Goal: Task Accomplishment & Management: Use online tool/utility

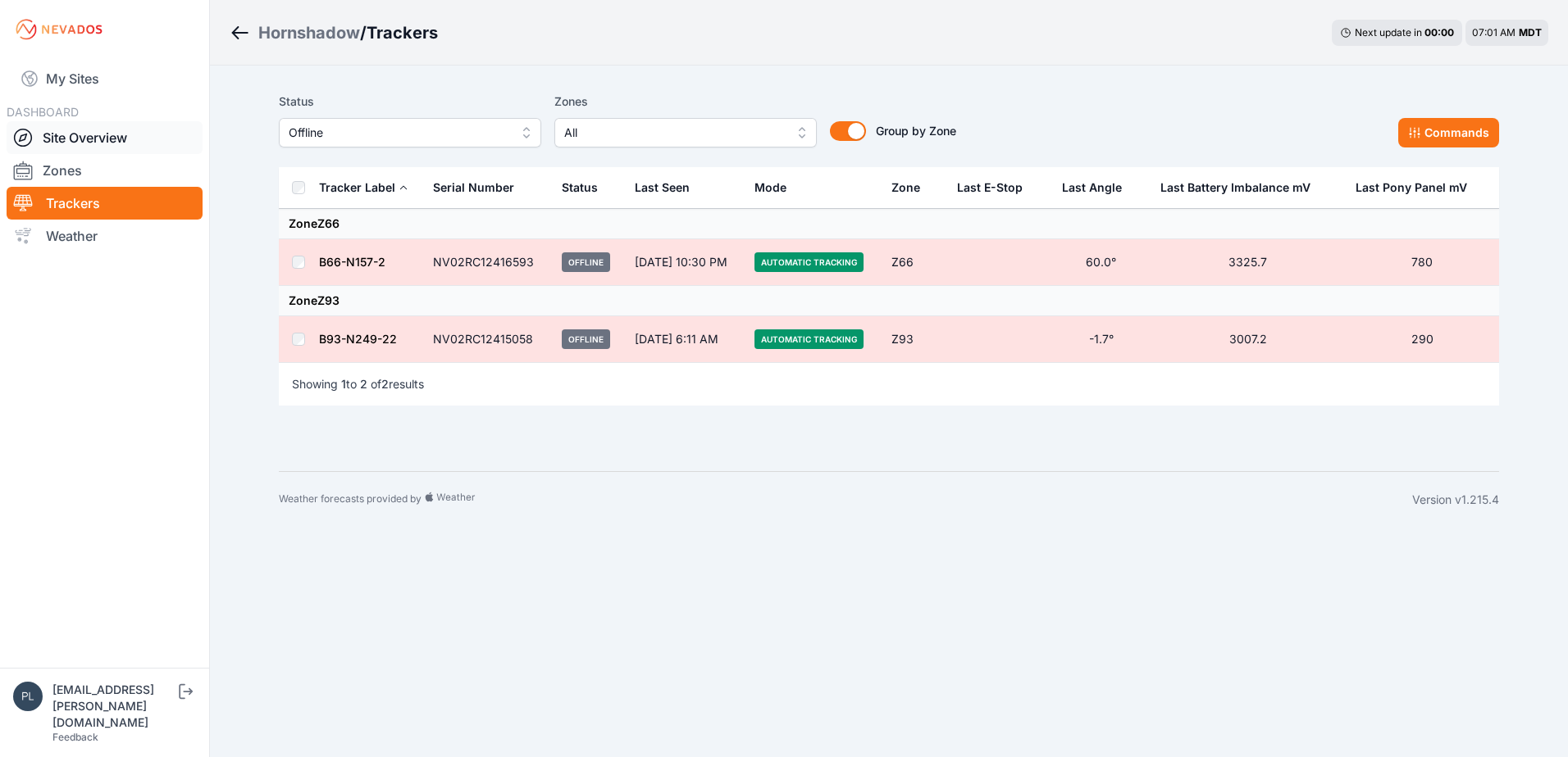
click at [125, 131] on link "Site Overview" at bounding box center [104, 137] width 196 height 33
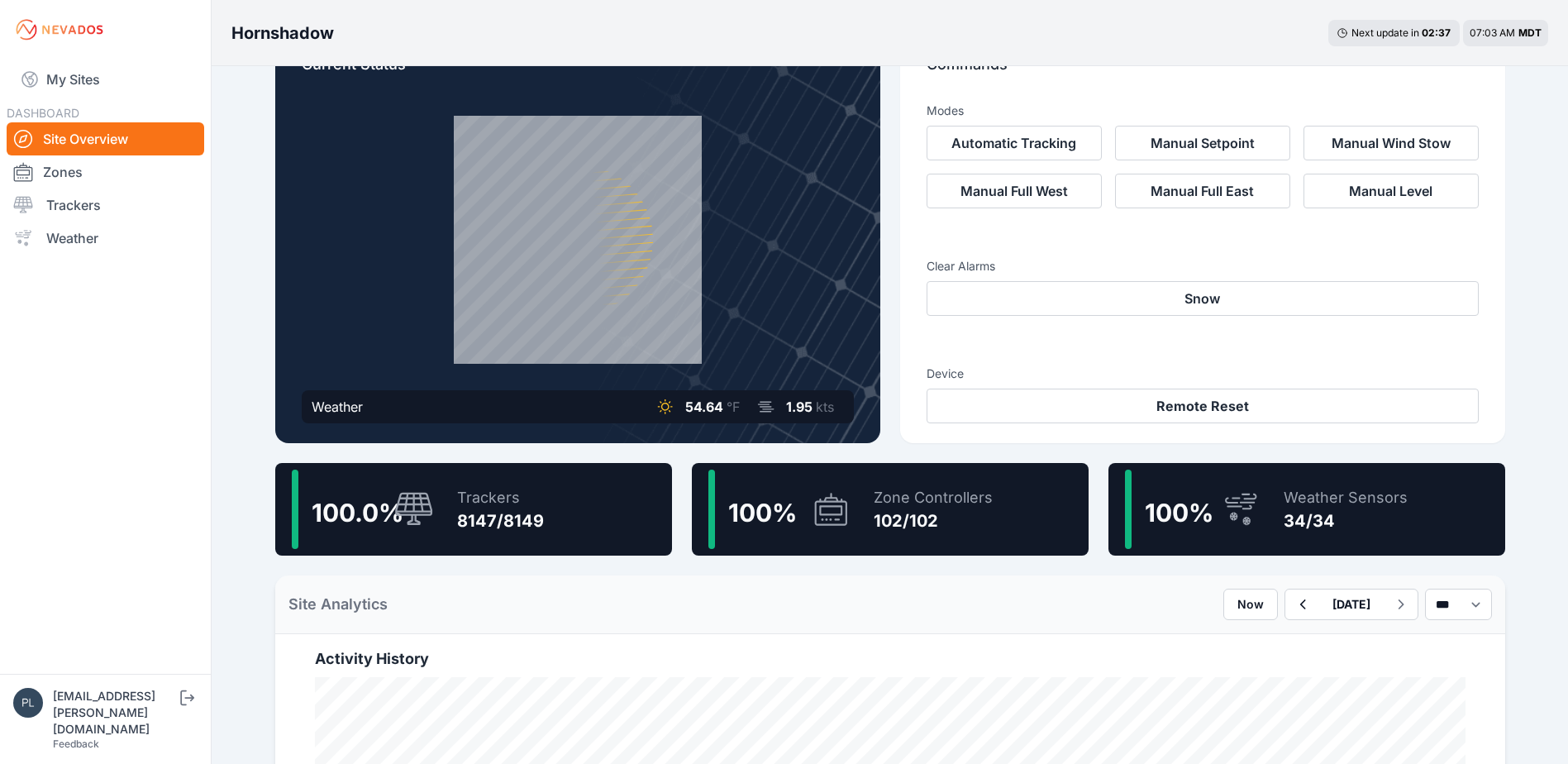
scroll to position [83, 0]
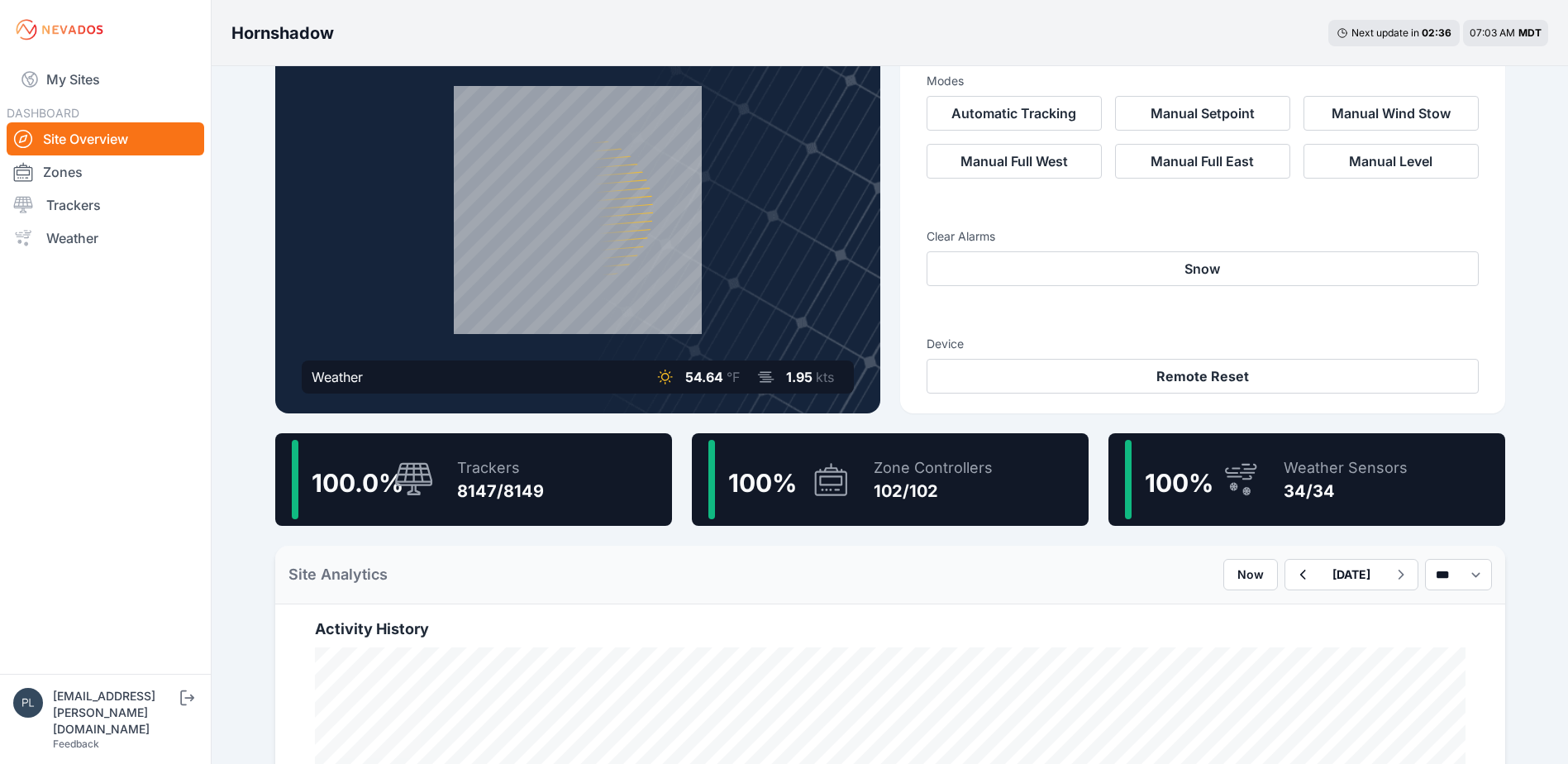
click at [549, 482] on div "100.0 % Trackers 8147/8149" at bounding box center [473, 480] width 396 height 93
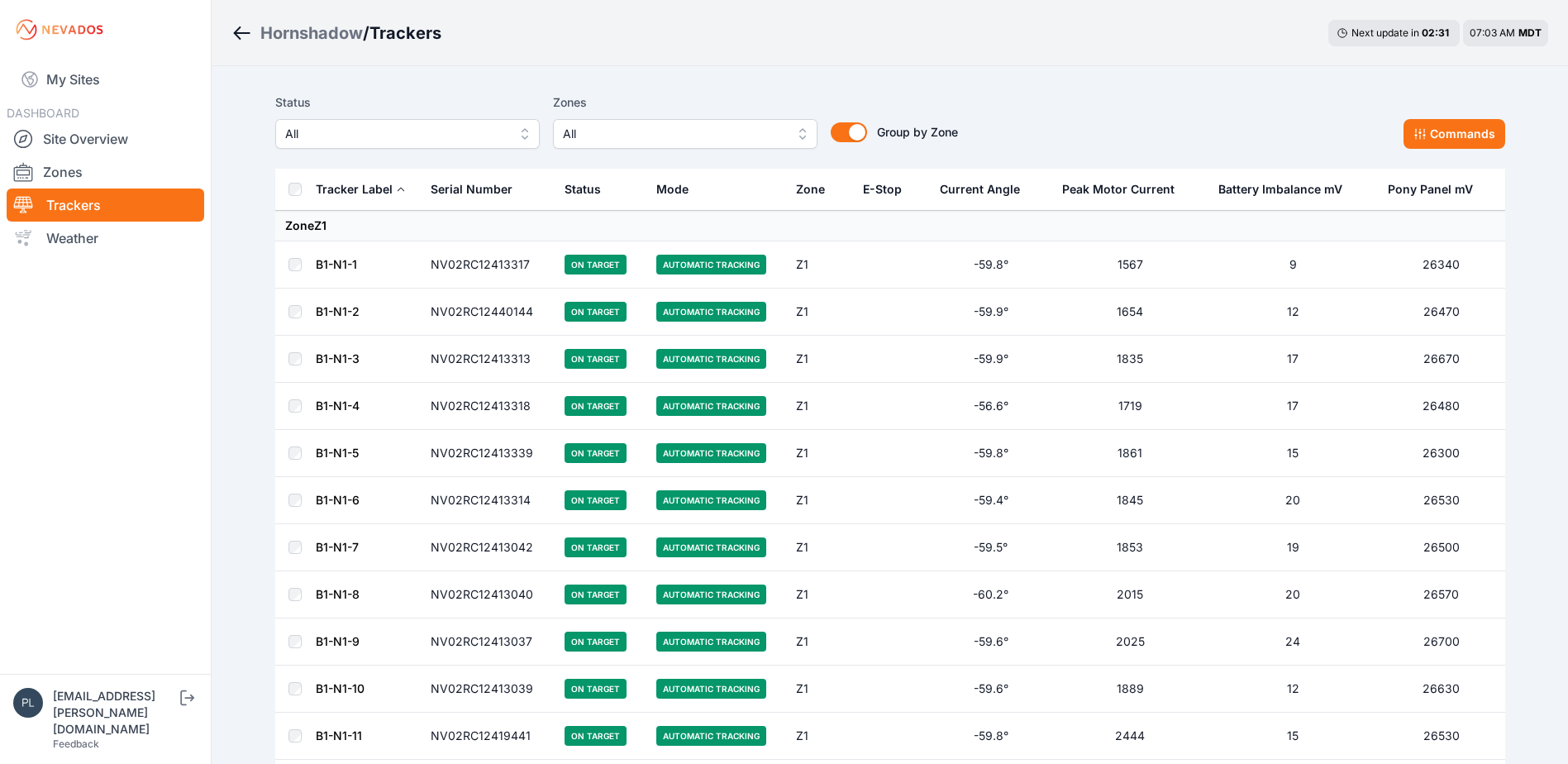
drag, startPoint x: 0, startPoint y: 617, endPoint x: 189, endPoint y: 466, distance: 241.9
click at [189, 466] on nav "My Sites DASHBOARD Site Overview Zones Trackers Weather" at bounding box center [105, 360] width 211 height 602
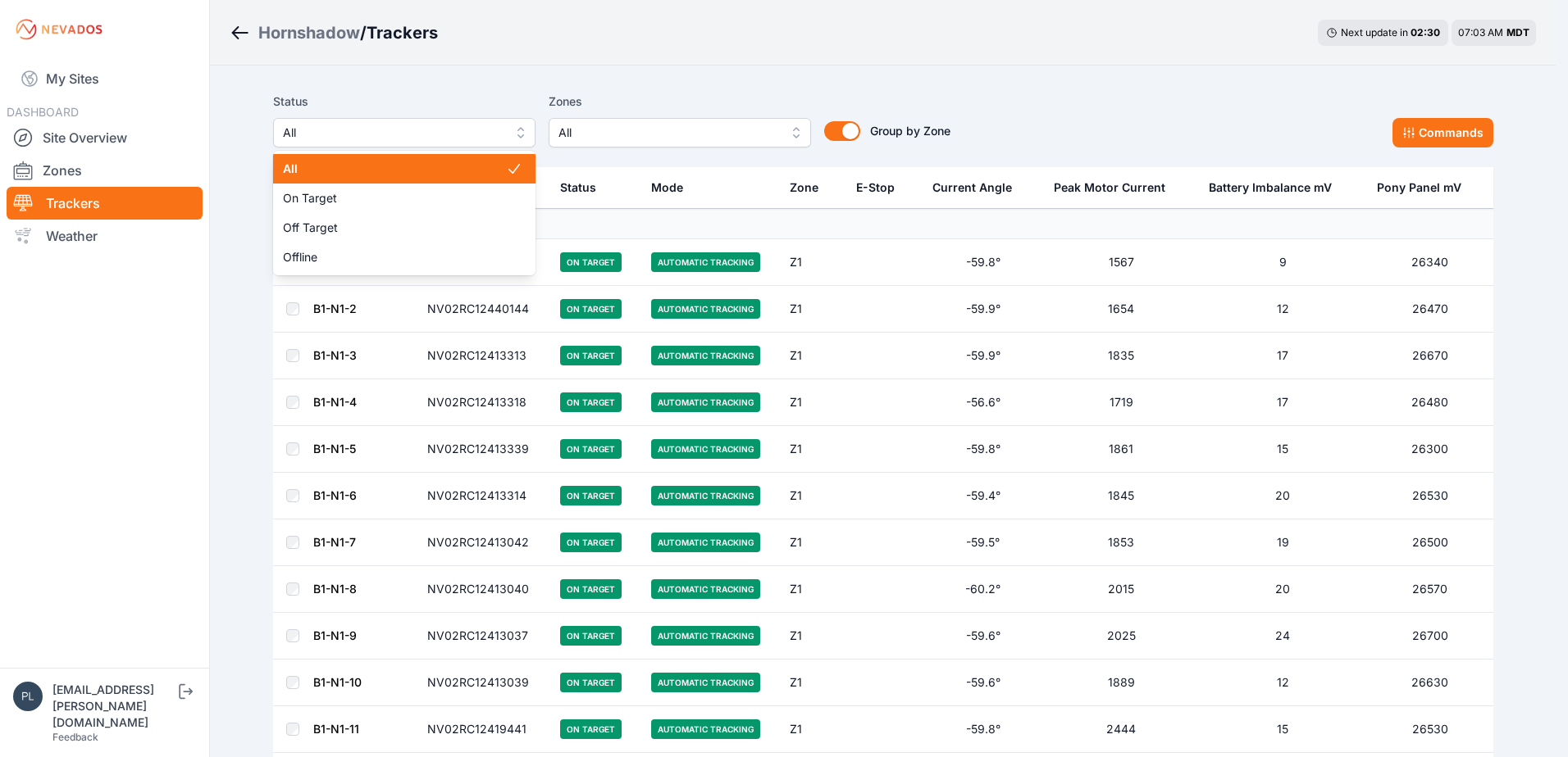
click at [401, 136] on span "All" at bounding box center [392, 132] width 220 height 19
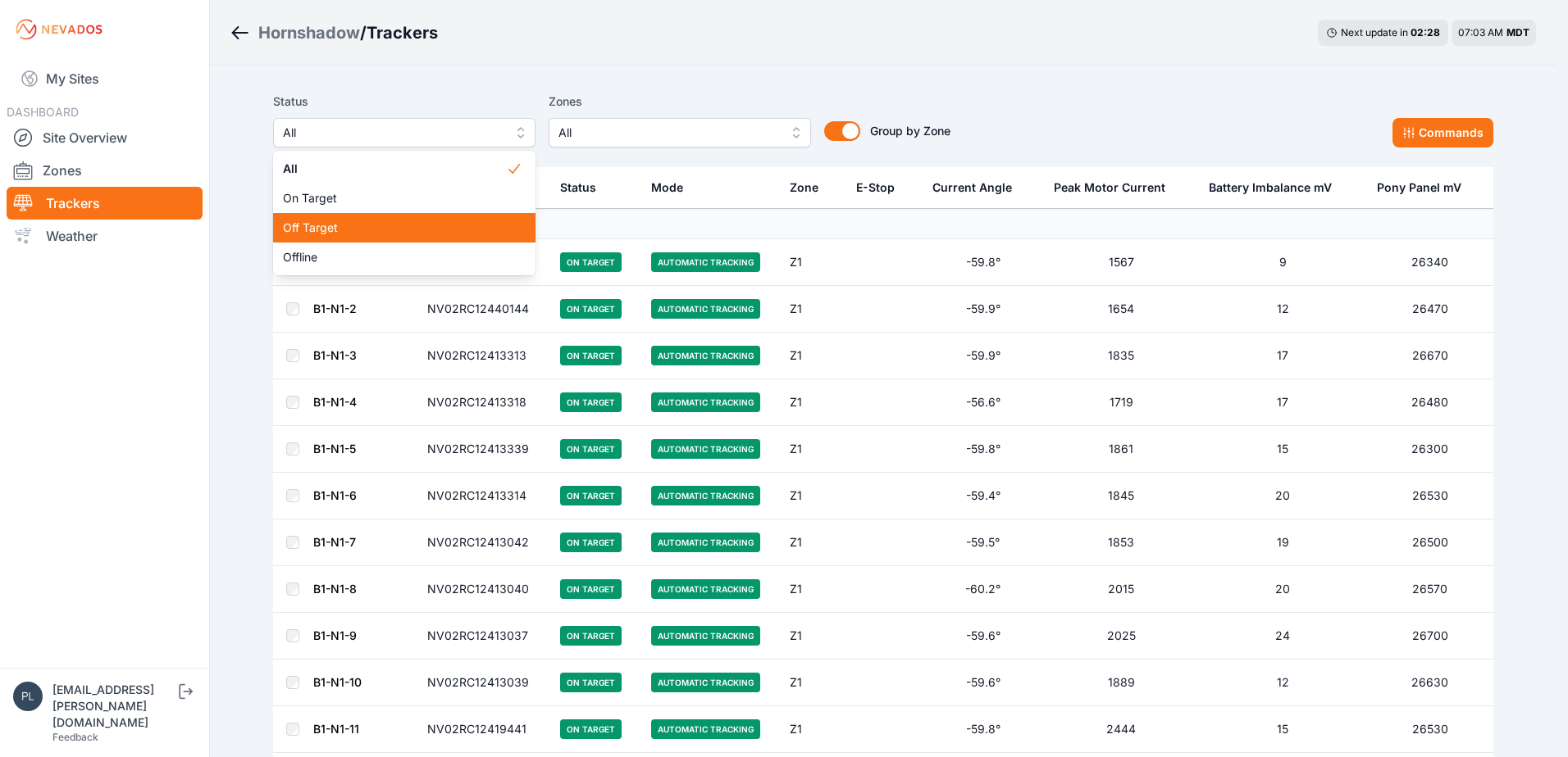
click at [373, 235] on span "Off Target" at bounding box center [394, 228] width 223 height 17
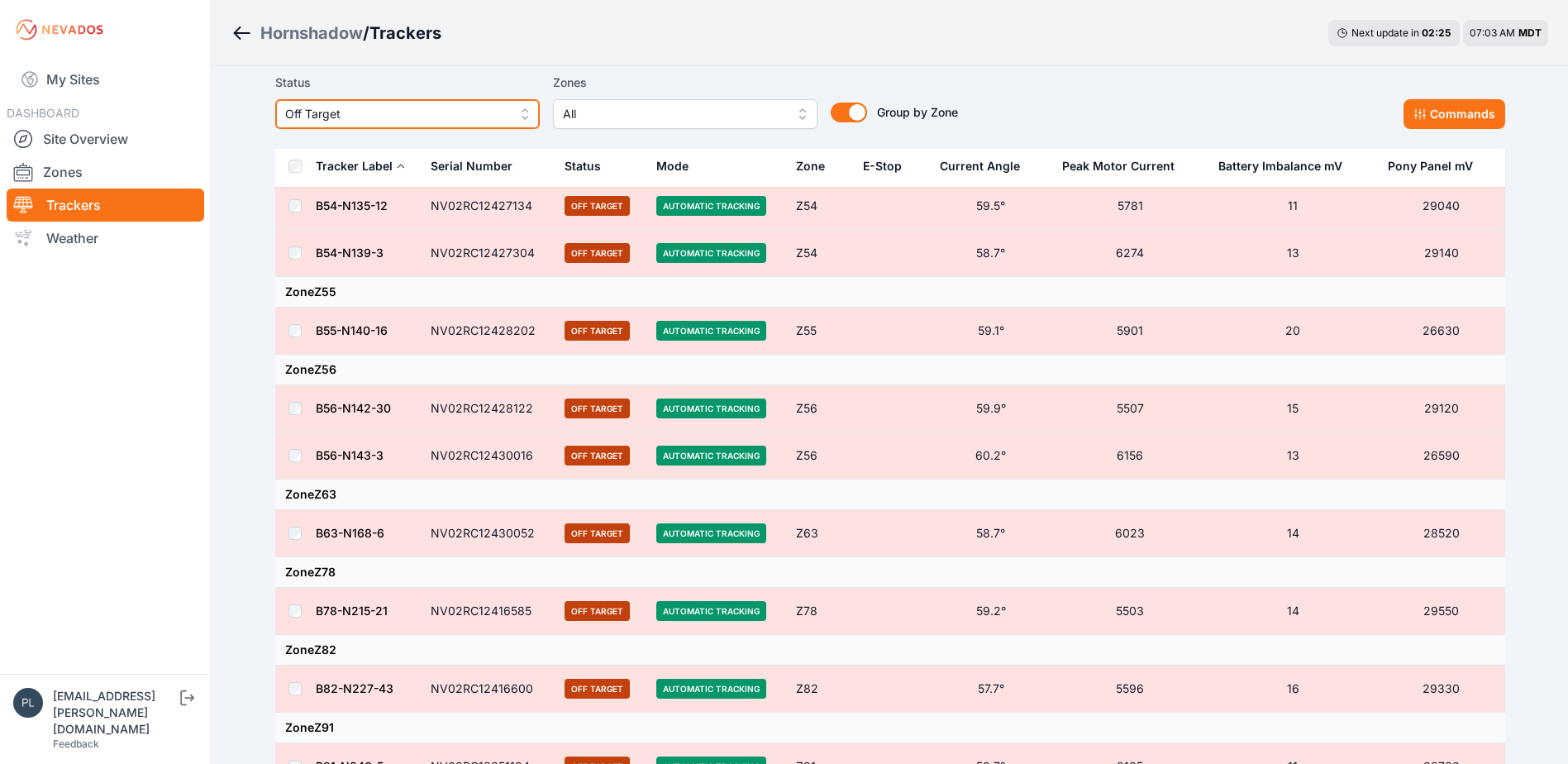
scroll to position [1154, 0]
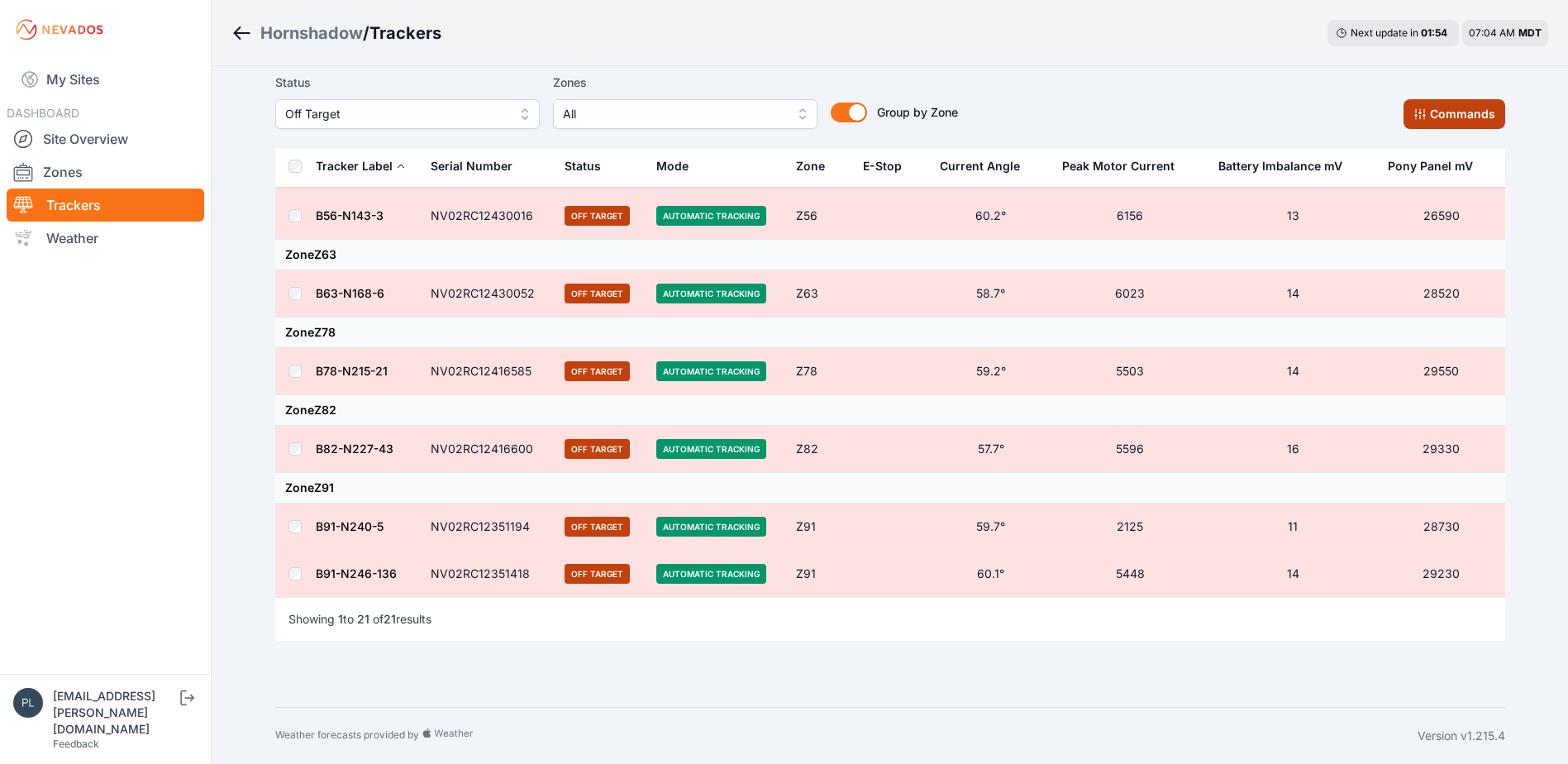
click at [1436, 125] on button "Commands" at bounding box center [1455, 113] width 102 height 29
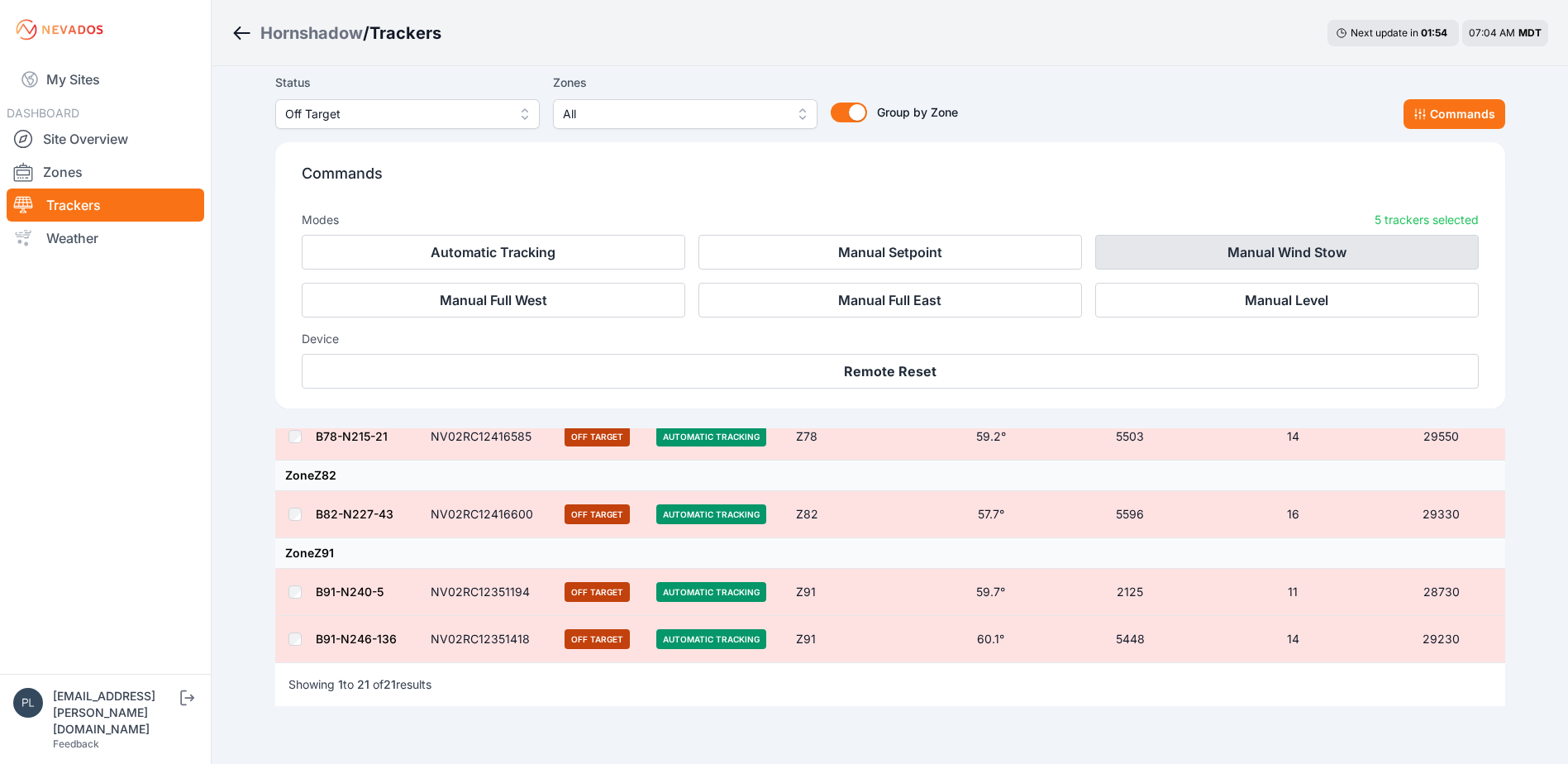
scroll to position [1434, 0]
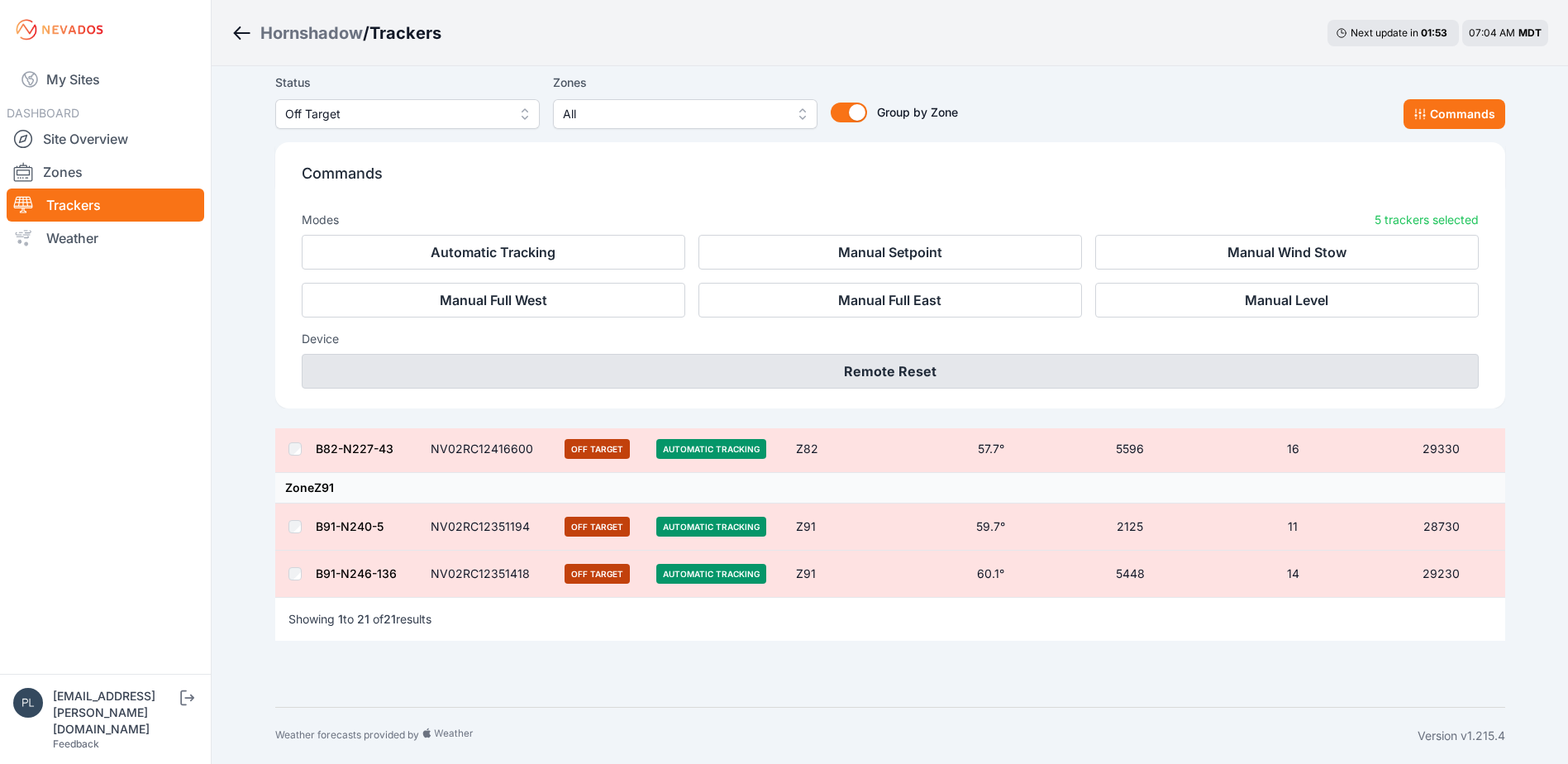
click at [907, 378] on button "Remote Reset" at bounding box center [890, 371] width 1177 height 35
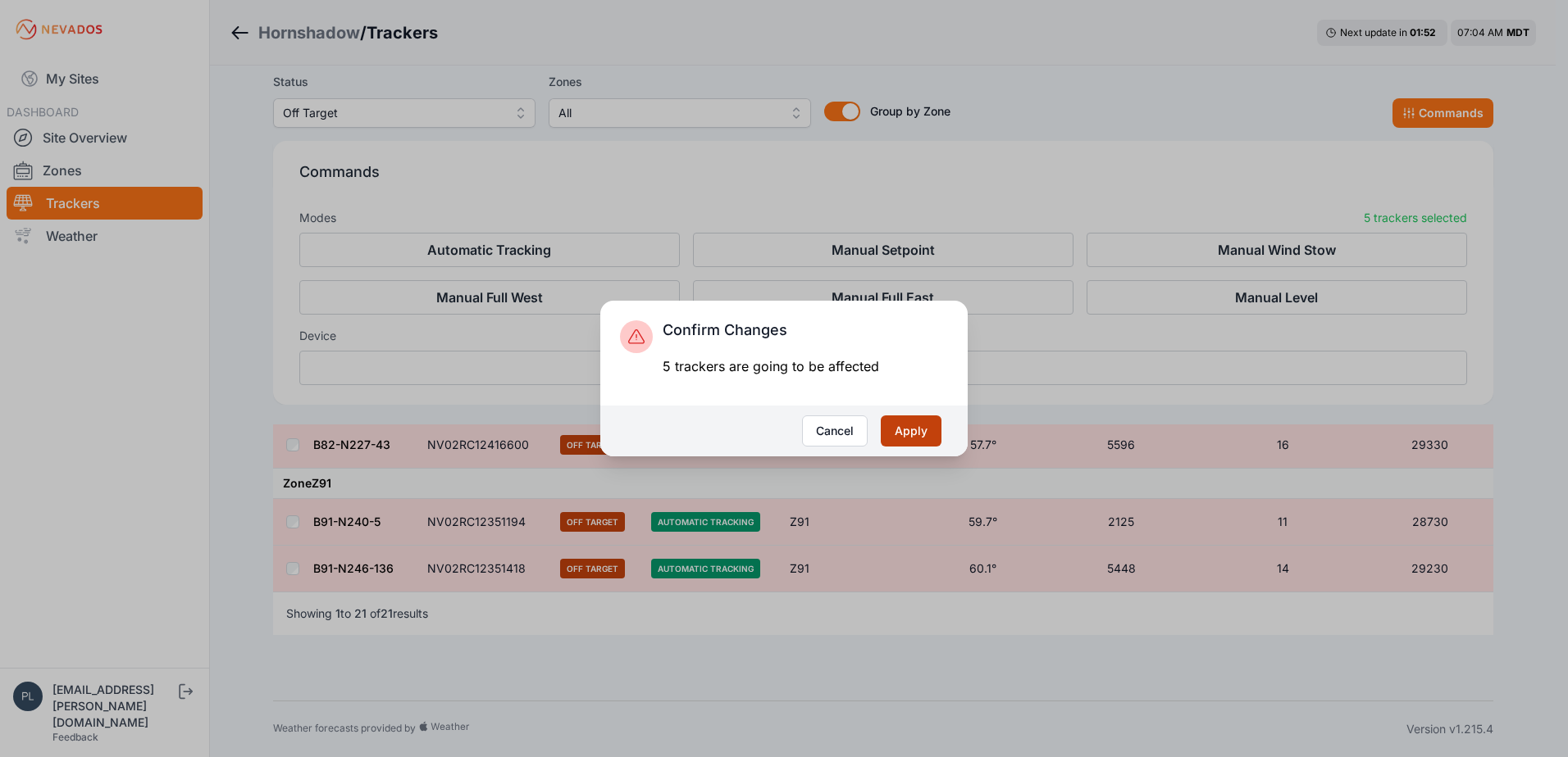
click at [916, 437] on button "Apply" at bounding box center [911, 430] width 61 height 31
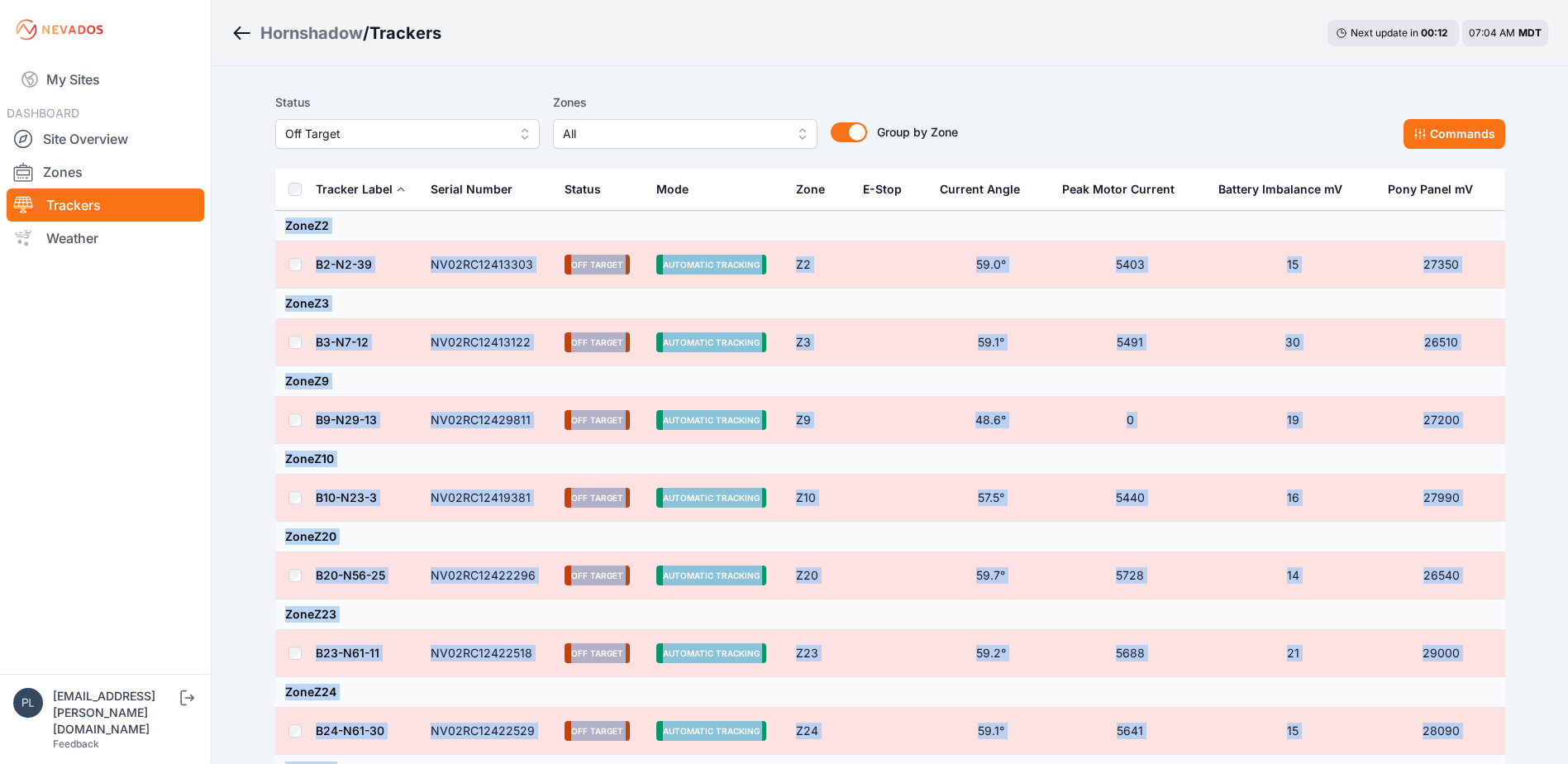
drag, startPoint x: 1469, startPoint y: 458, endPoint x: 283, endPoint y: 229, distance: 1207.9
copy tbody "Lore I2 D1-S9-39 AM51CO72672652 Adi Elitse Doeiusmod Temporin U8 66.6° 7250 82 …"
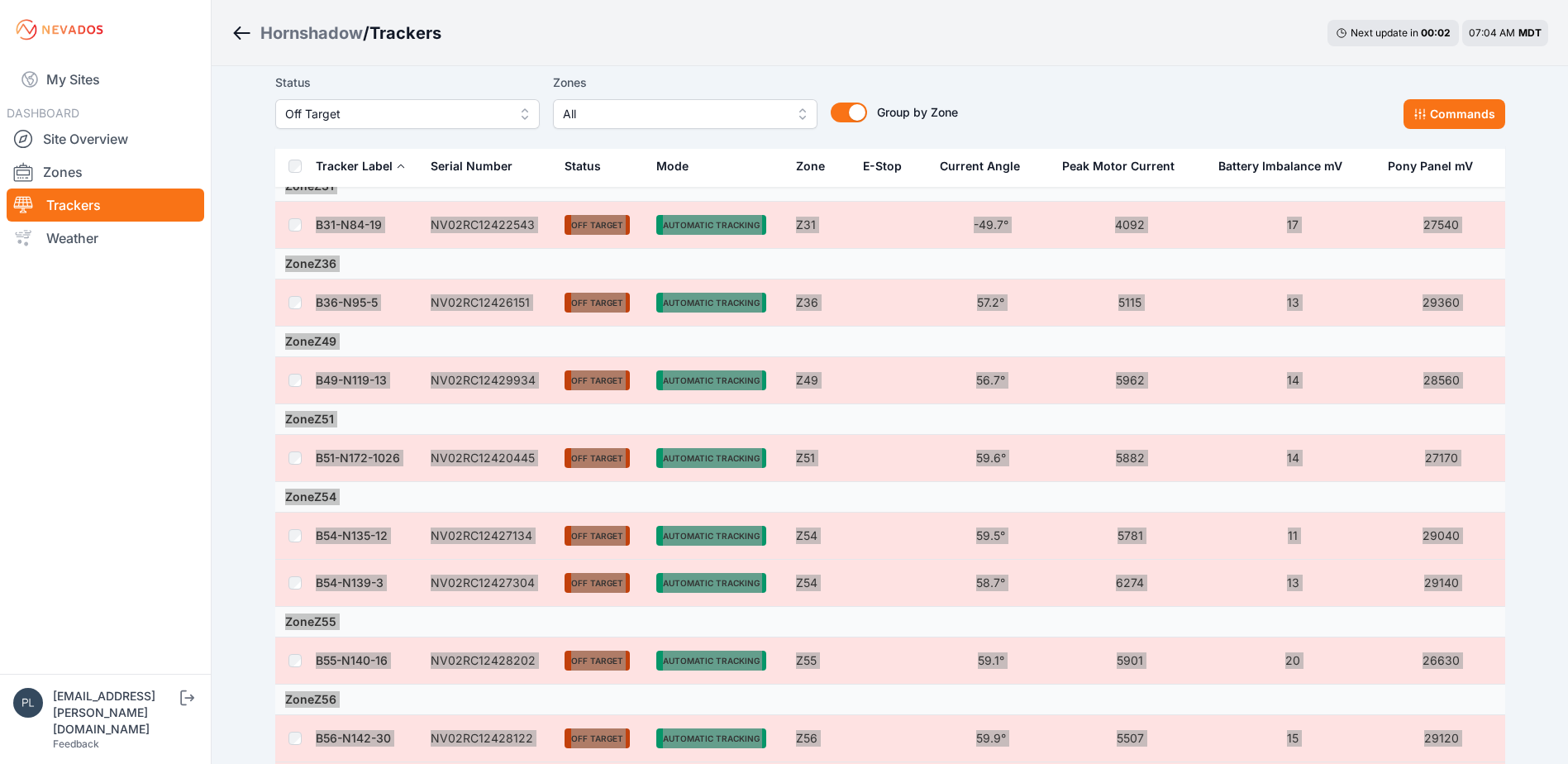
scroll to position [1154, 0]
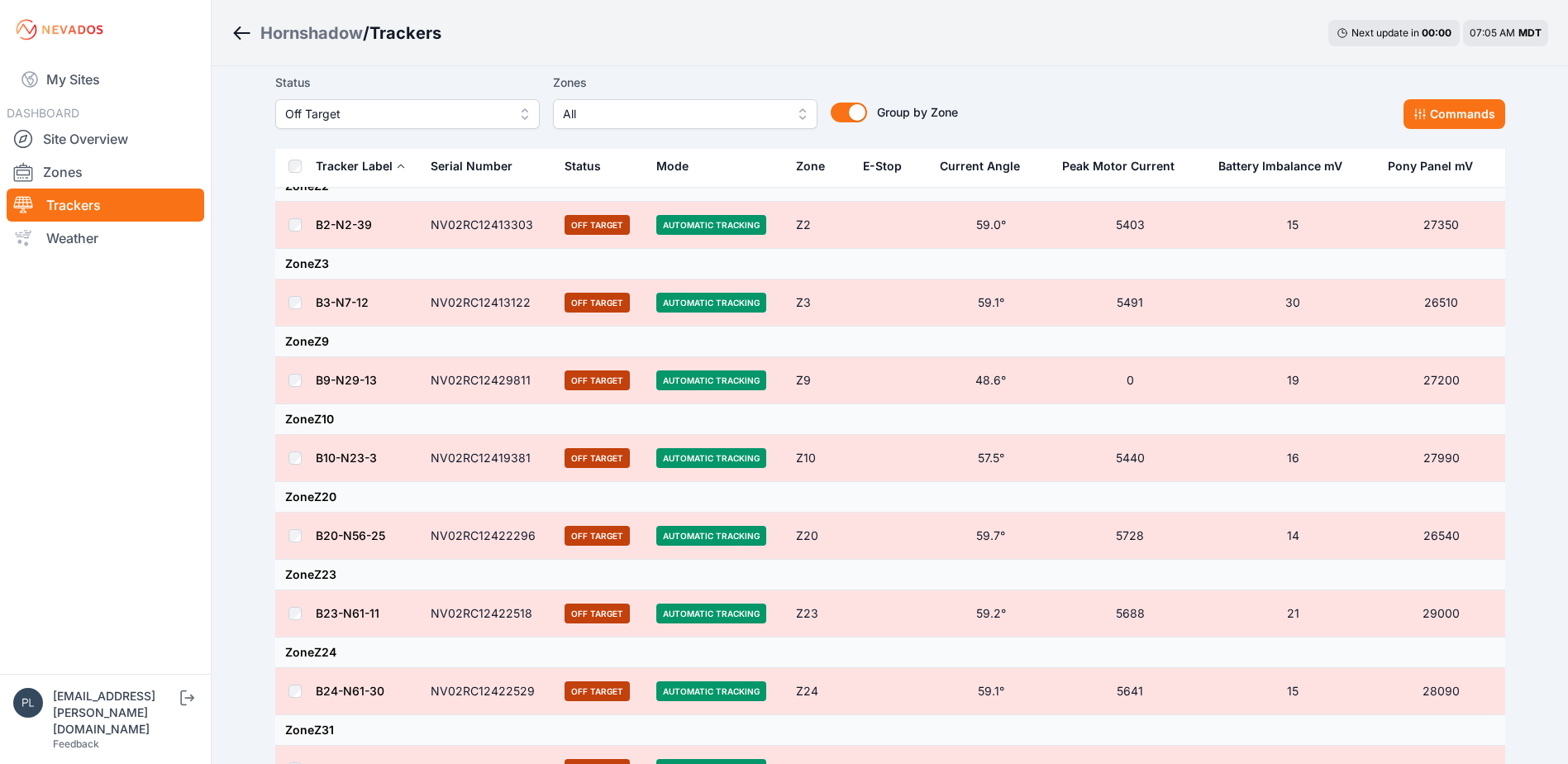
scroll to position [0, 0]
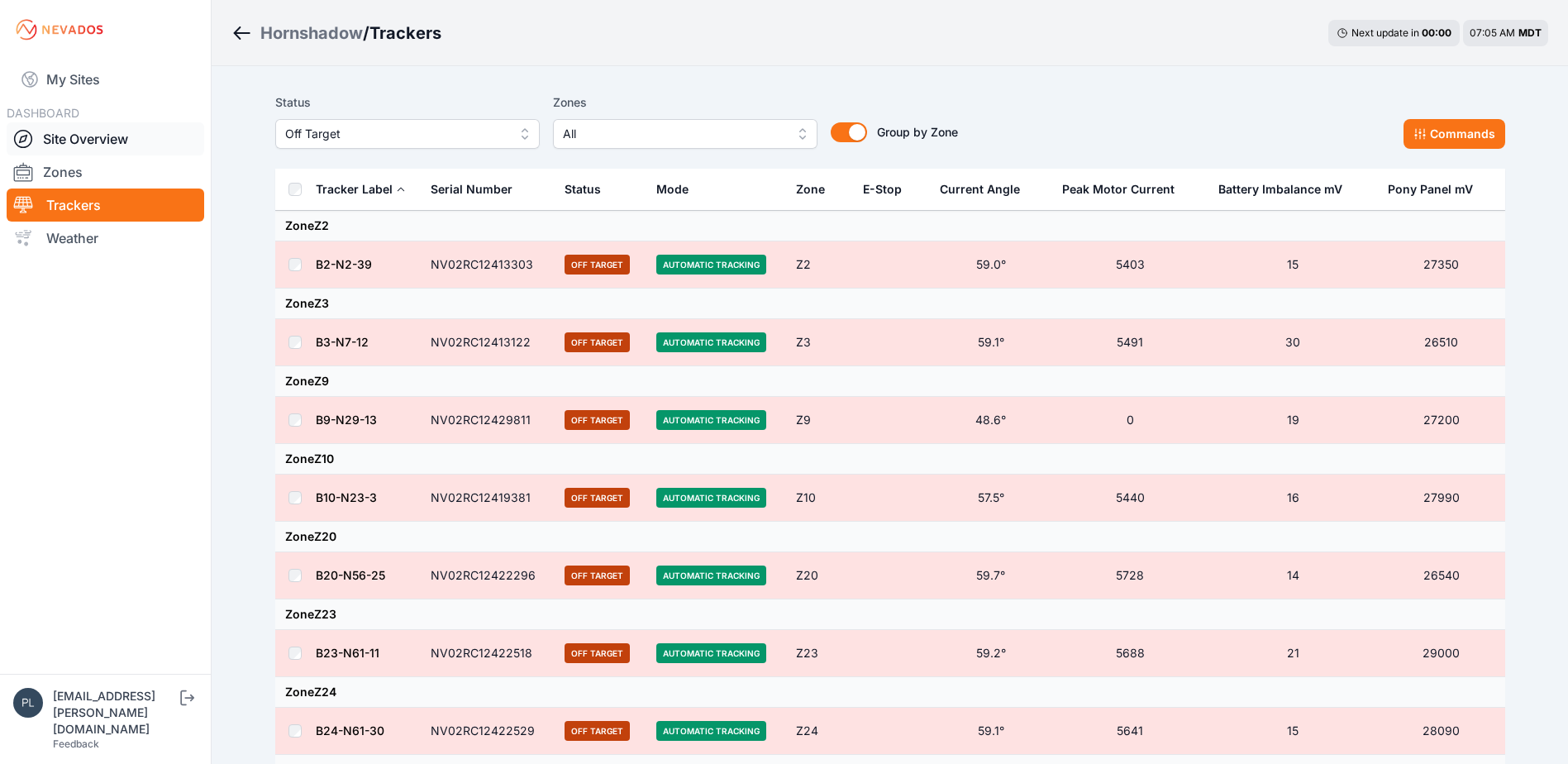
click at [86, 136] on link "Site Overview" at bounding box center [105, 138] width 198 height 33
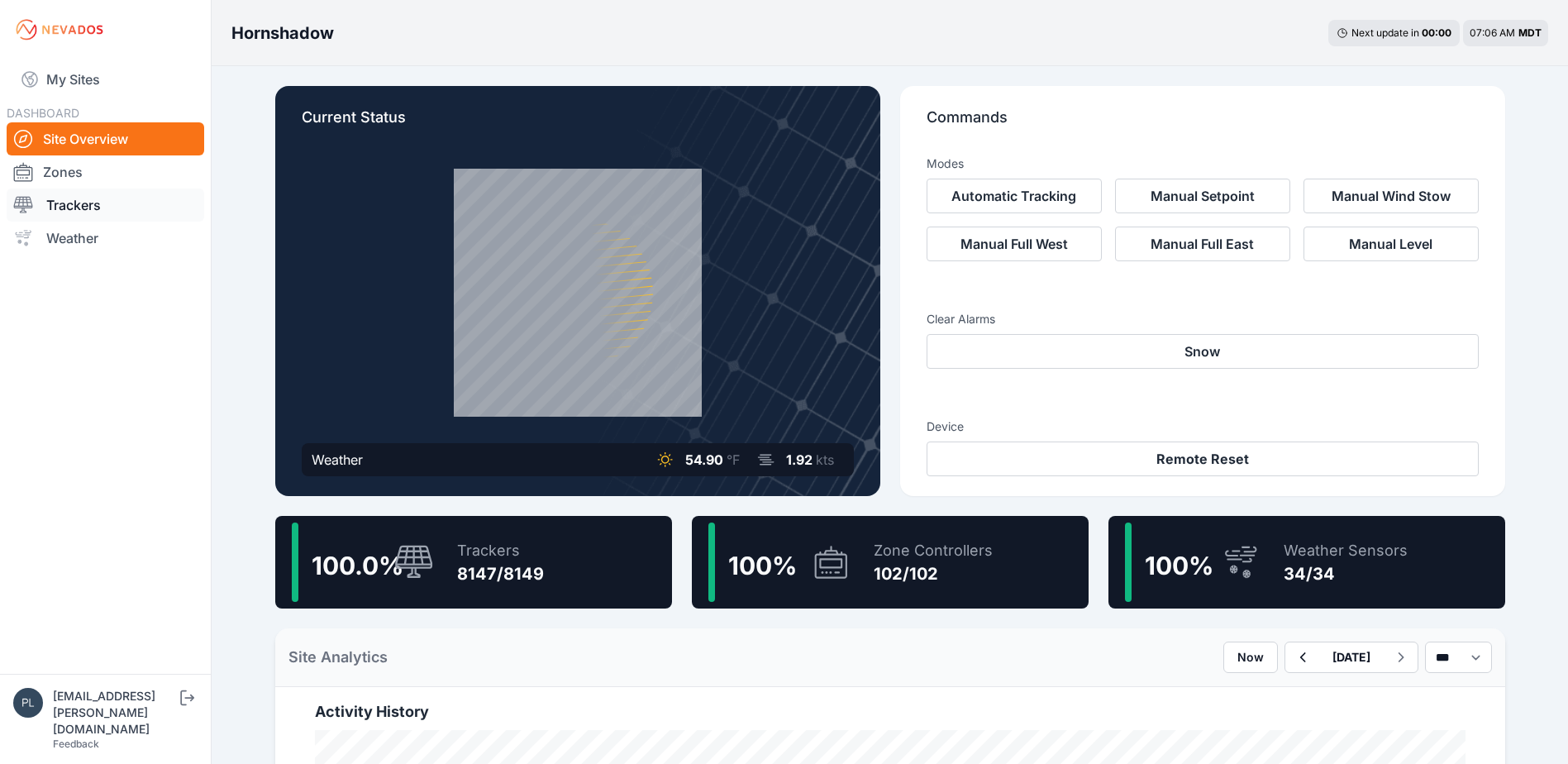
drag, startPoint x: 86, startPoint y: 207, endPoint x: 97, endPoint y: 212, distance: 12.1
click at [86, 207] on link "Trackers" at bounding box center [105, 205] width 198 height 33
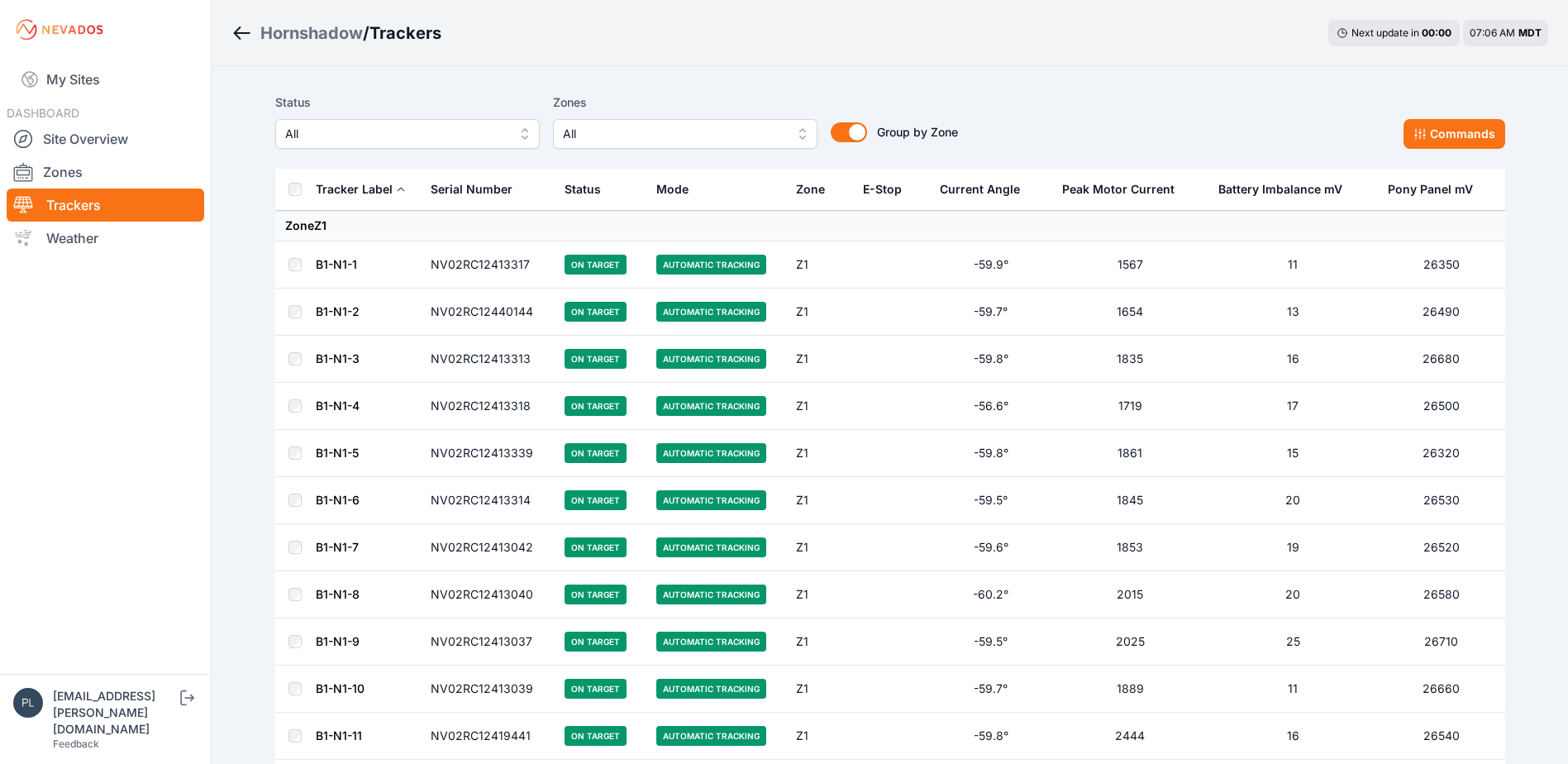
click at [380, 128] on span "All" at bounding box center [396, 134] width 222 height 20
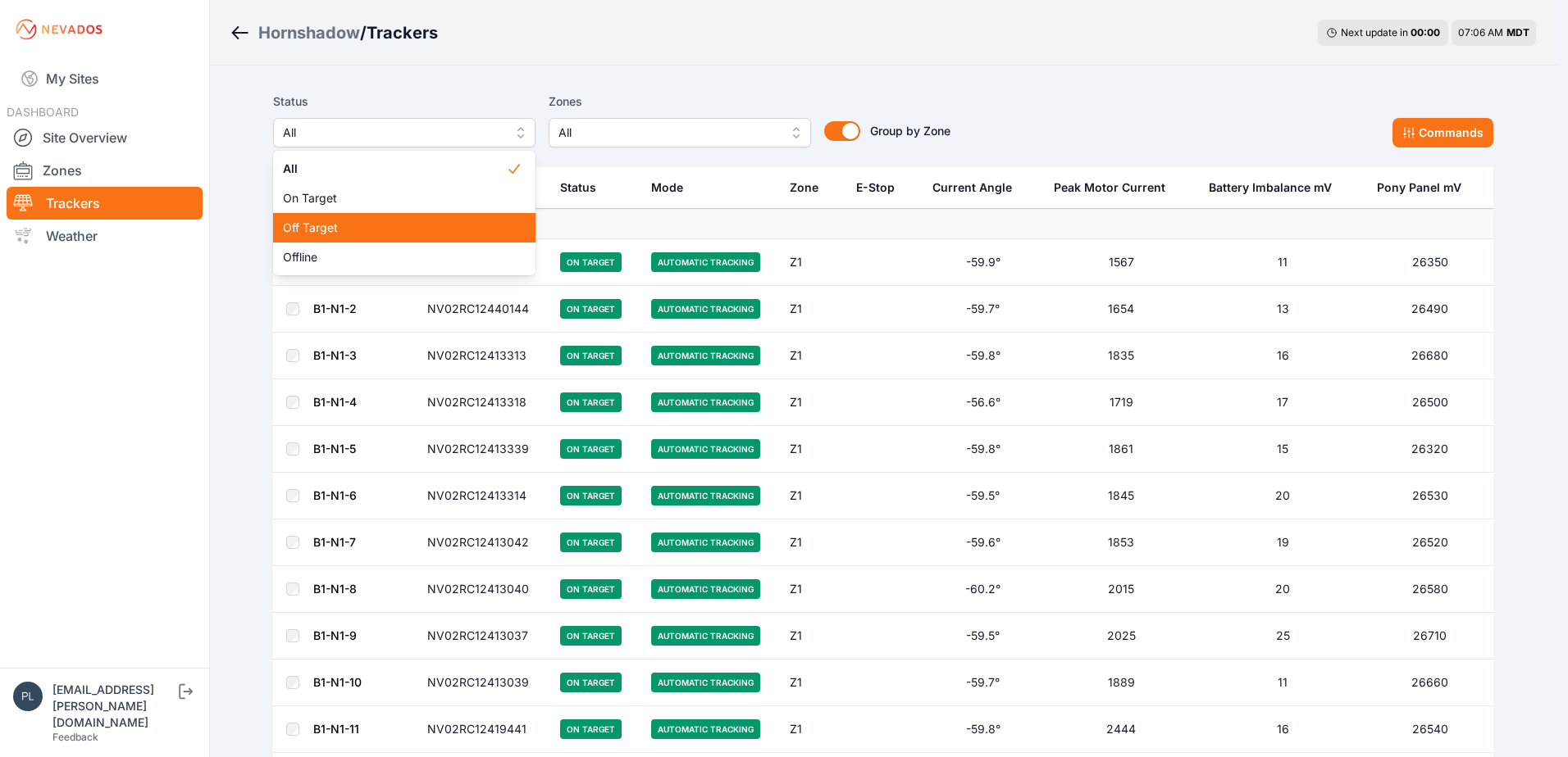
click at [330, 223] on span "Off Target" at bounding box center [394, 228] width 223 height 17
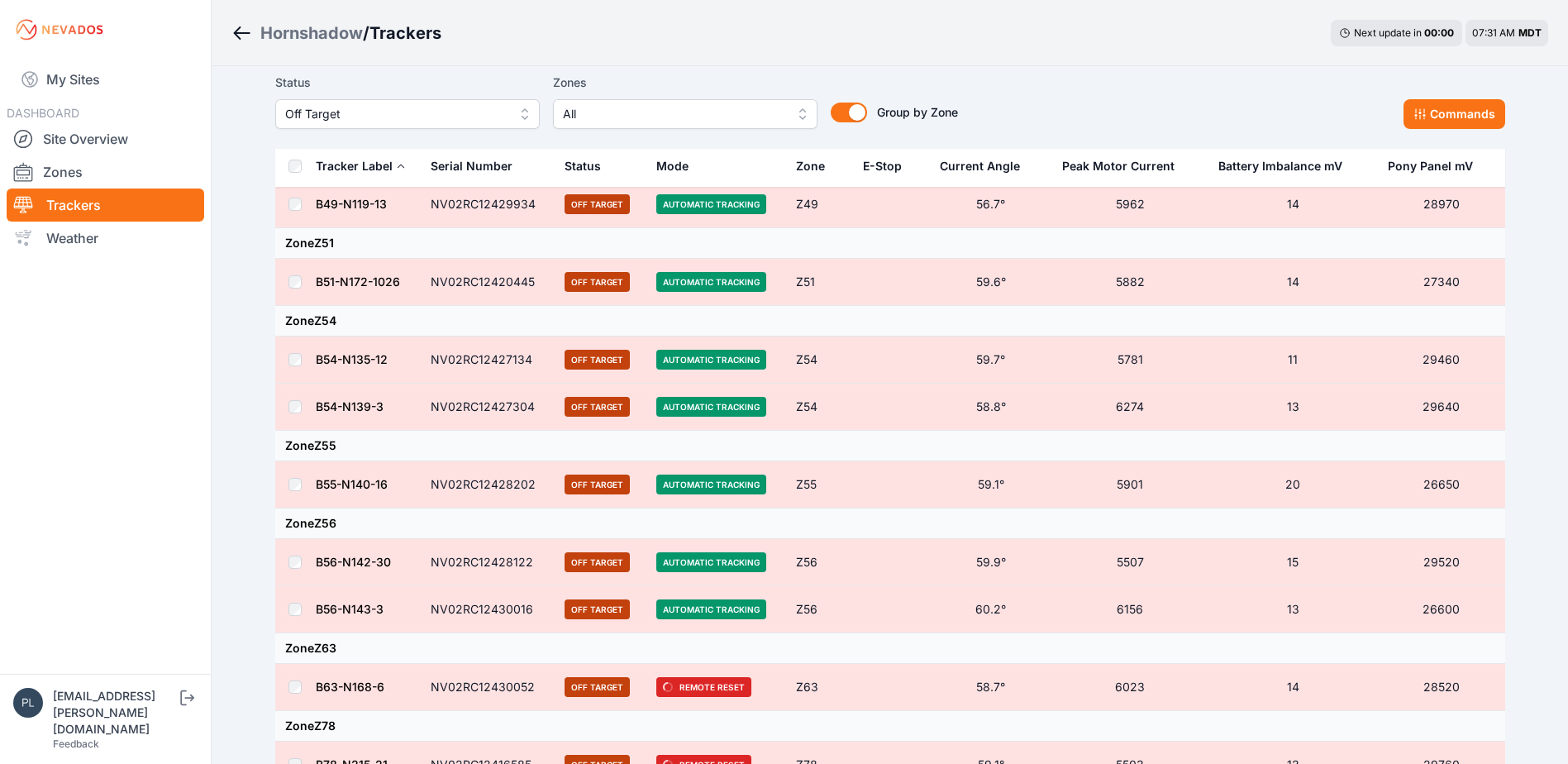
scroll to position [1154, 0]
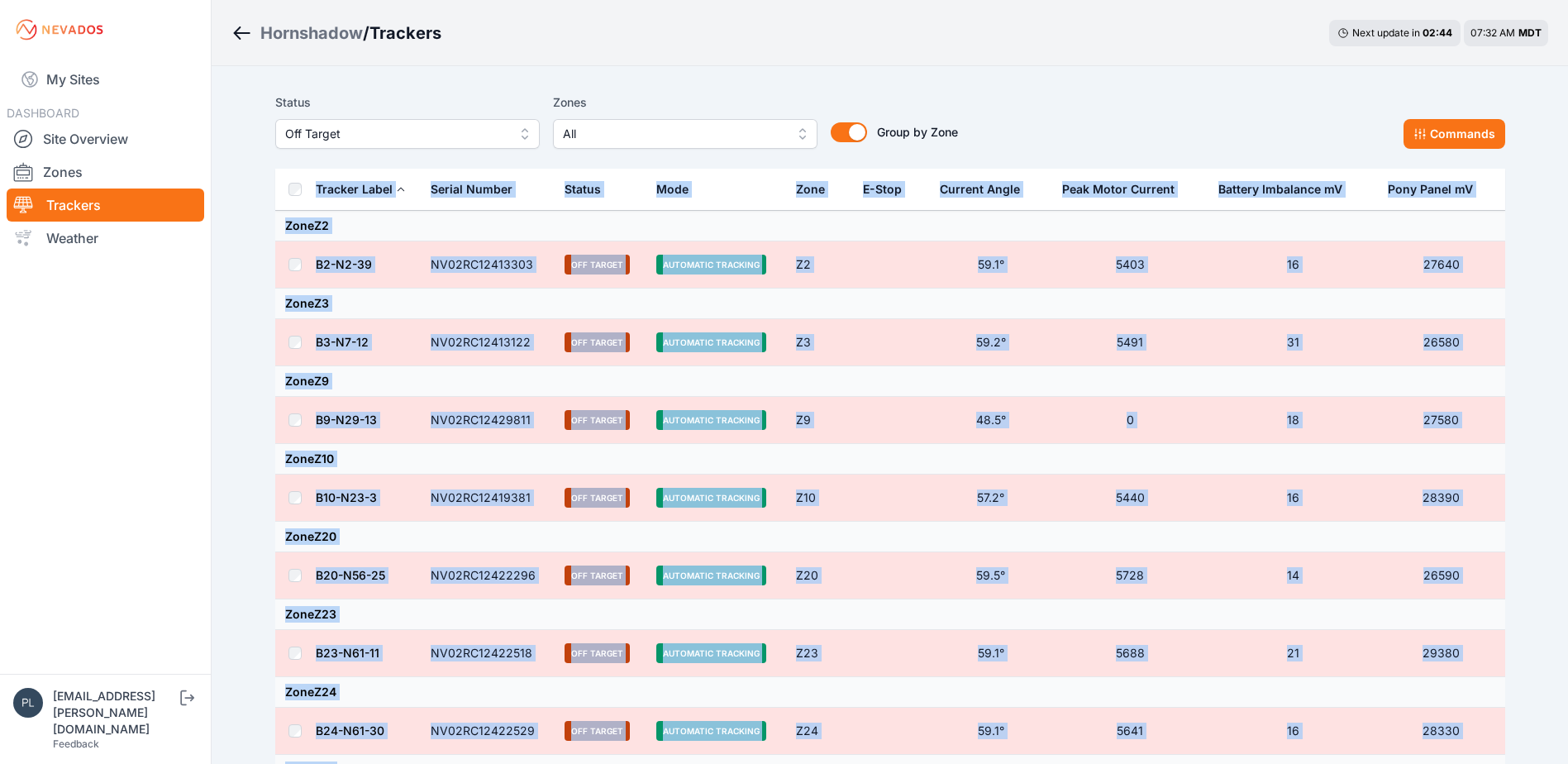
drag, startPoint x: 1486, startPoint y: 572, endPoint x: 273, endPoint y: 201, distance: 1268.5
copy table "Tracker Label Serial Number Status Mode Zone E-Stop Current Angle Peak Motor Cu…"
click at [1452, 122] on button "Commands" at bounding box center [1455, 134] width 102 height 29
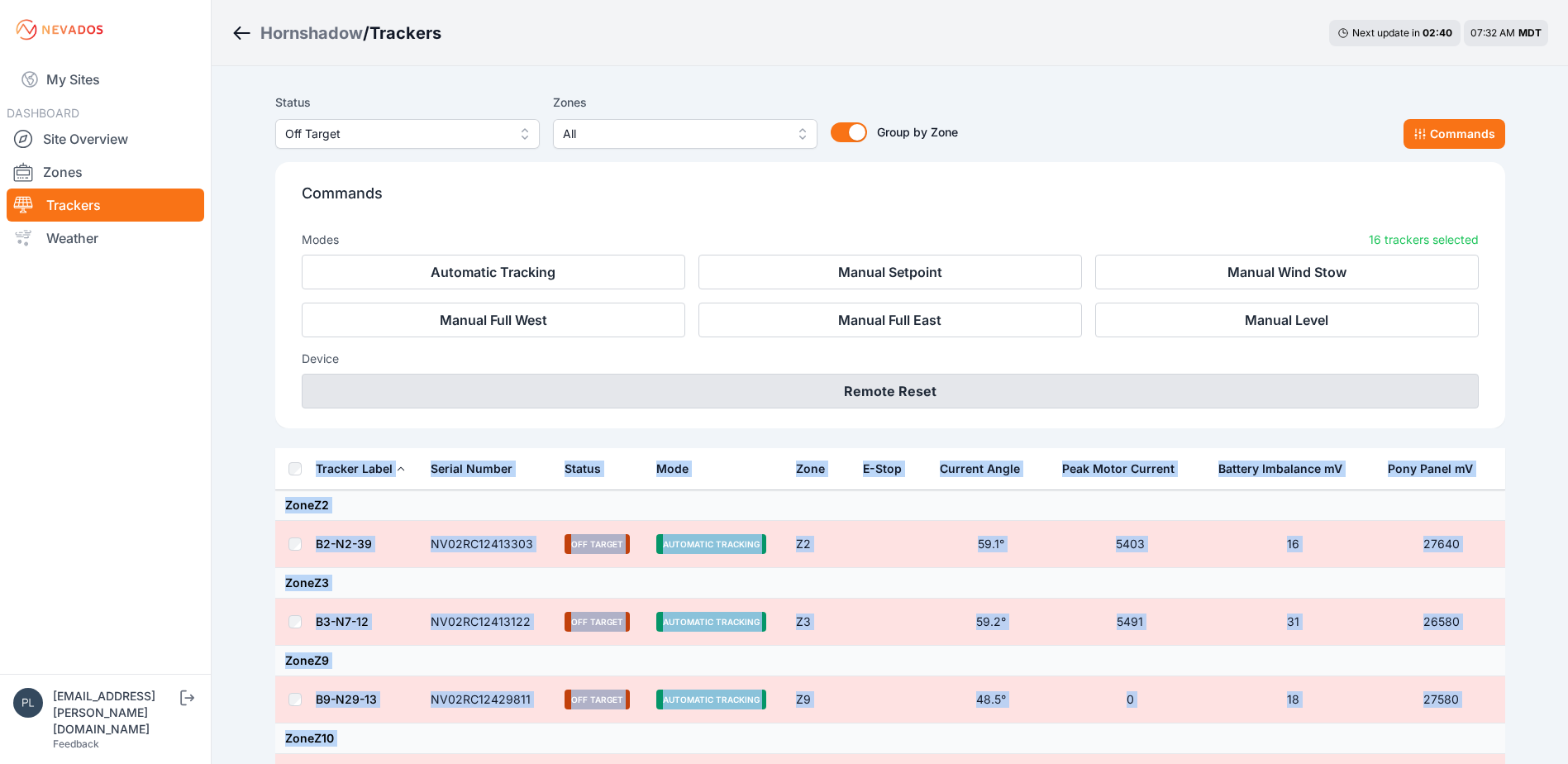
click at [820, 390] on button "Remote Reset" at bounding box center [890, 390] width 1177 height 35
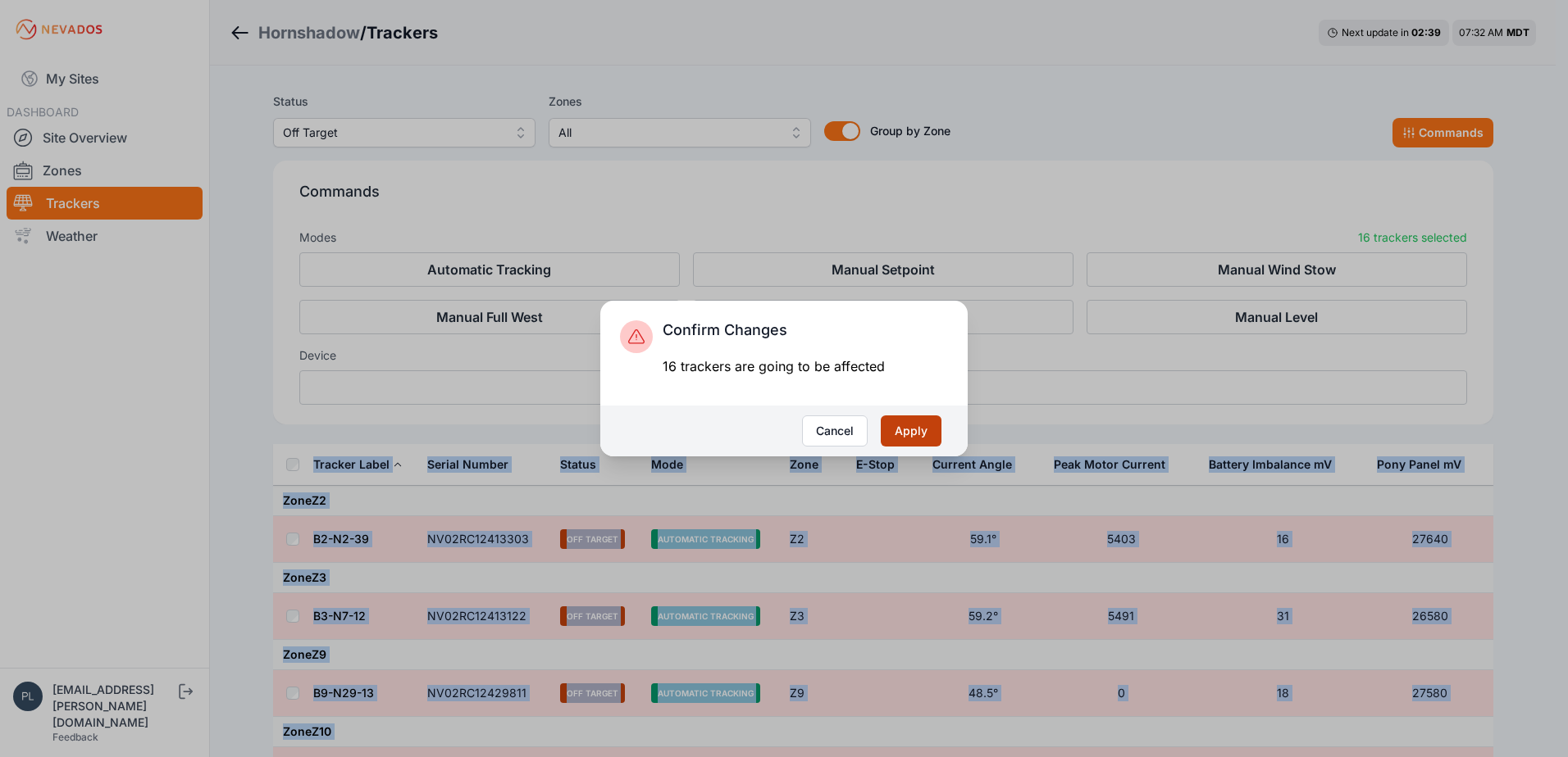
click at [909, 429] on button "Apply" at bounding box center [911, 430] width 61 height 31
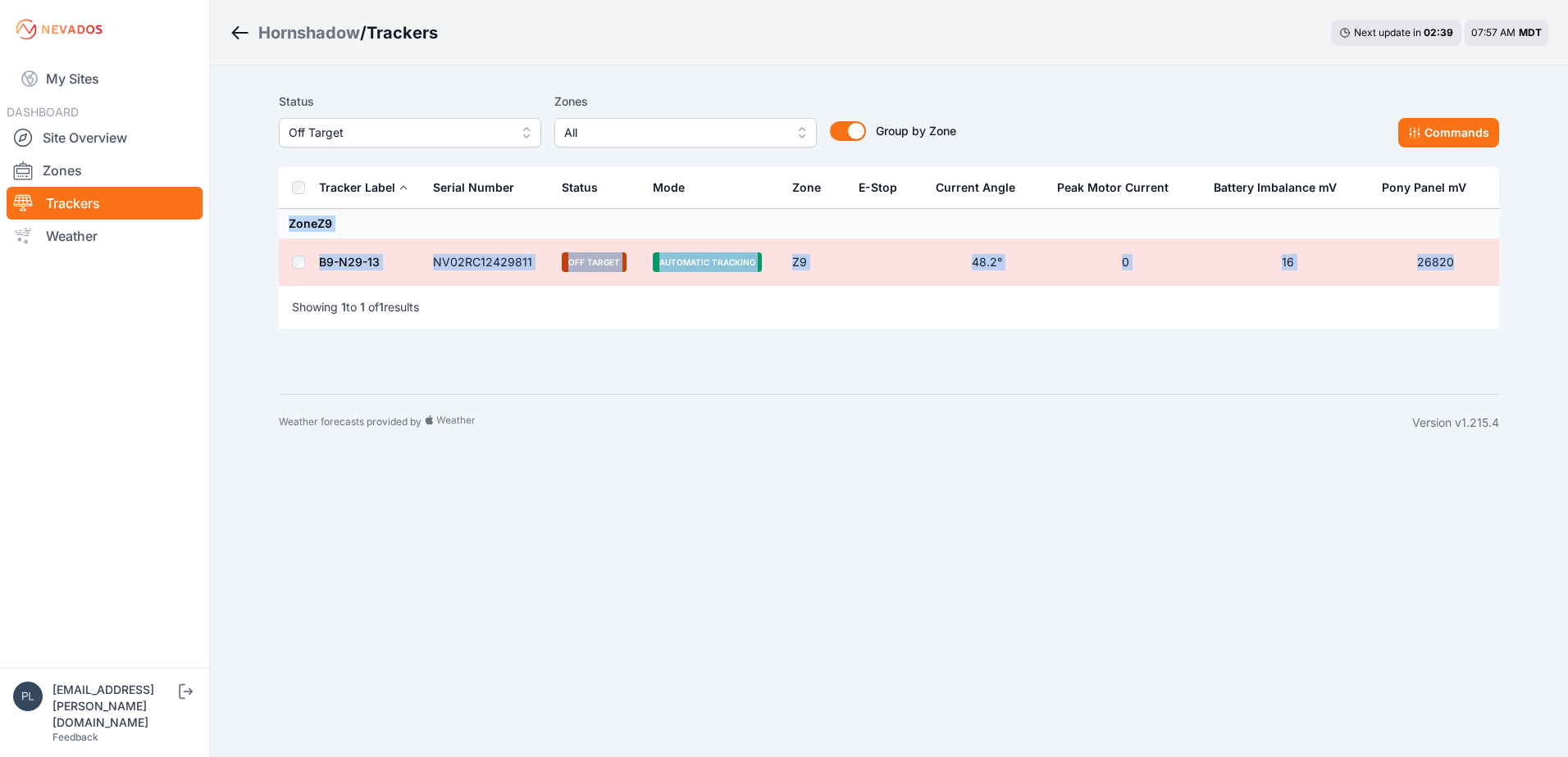
drag, startPoint x: 1460, startPoint y: 263, endPoint x: 285, endPoint y: 230, distance: 1175.5
click at [285, 230] on tbody "Zone Z9 B9-N29-13 NV02RC12429811 Off Target Automatic Tracking Z9 48.2° 0 16 26…" at bounding box center [888, 247] width 1221 height 77
copy tbody "Zone Z9 B9-N29-13 NV02RC12429811 Off Target Automatic Tracking Z9 48.2° 0 16 26…"
click at [92, 139] on link "Site Overview" at bounding box center [104, 137] width 196 height 33
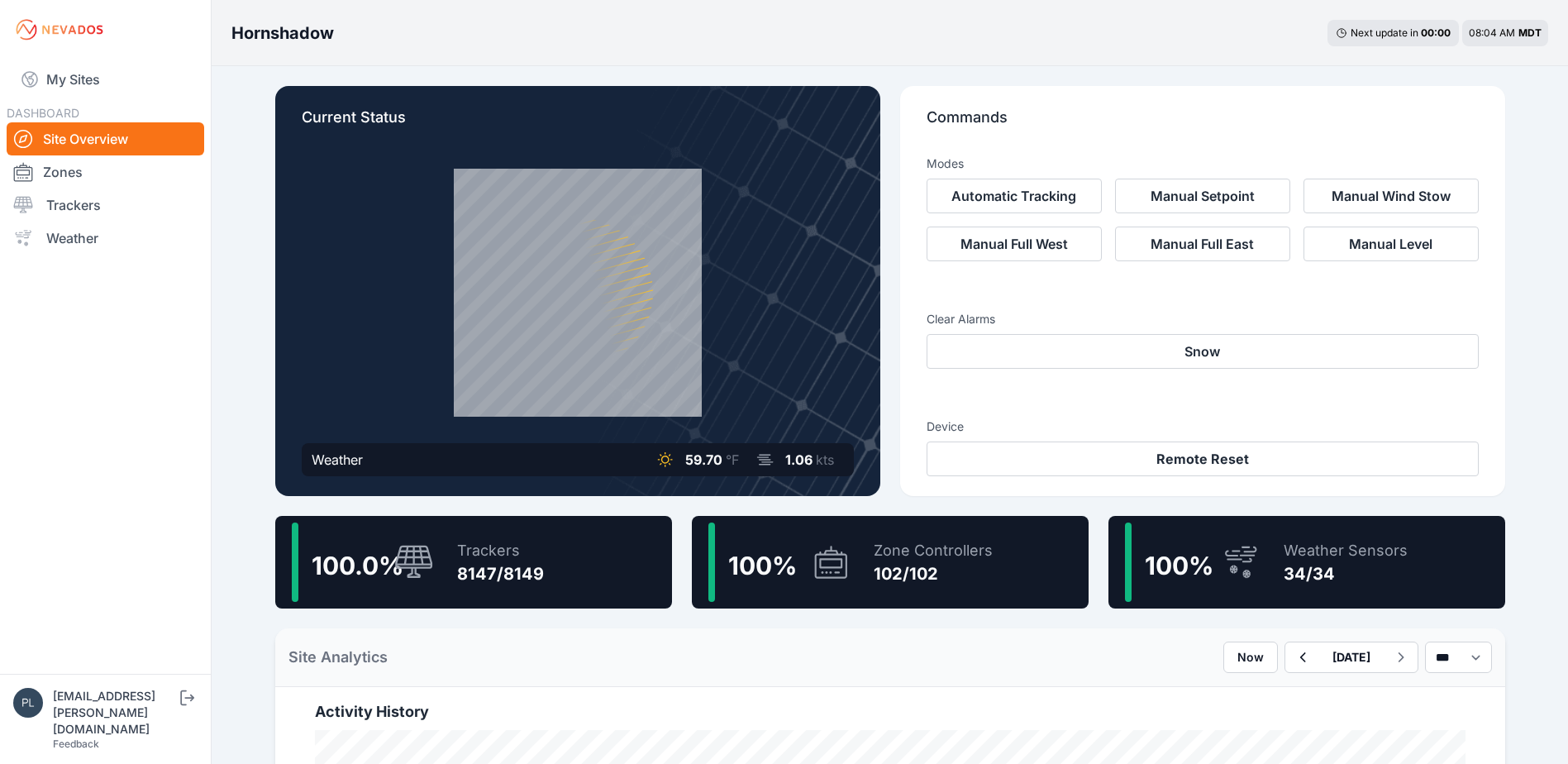
click at [111, 430] on nav "My Sites DASHBOARD Site Overview Zones Trackers Weather" at bounding box center [105, 360] width 211 height 602
click at [94, 81] on link "My Sites" at bounding box center [105, 79] width 198 height 40
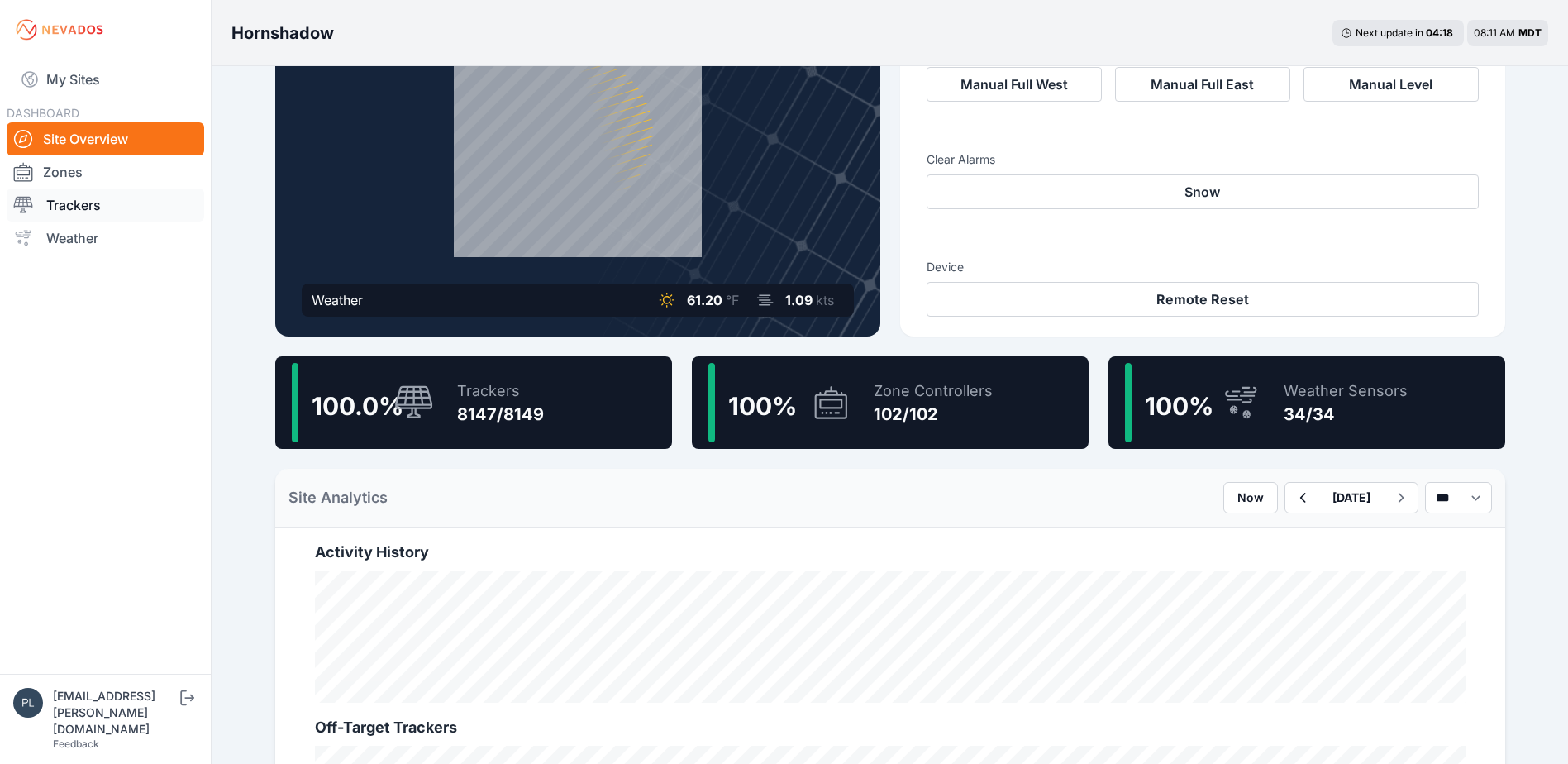
scroll to position [166, 0]
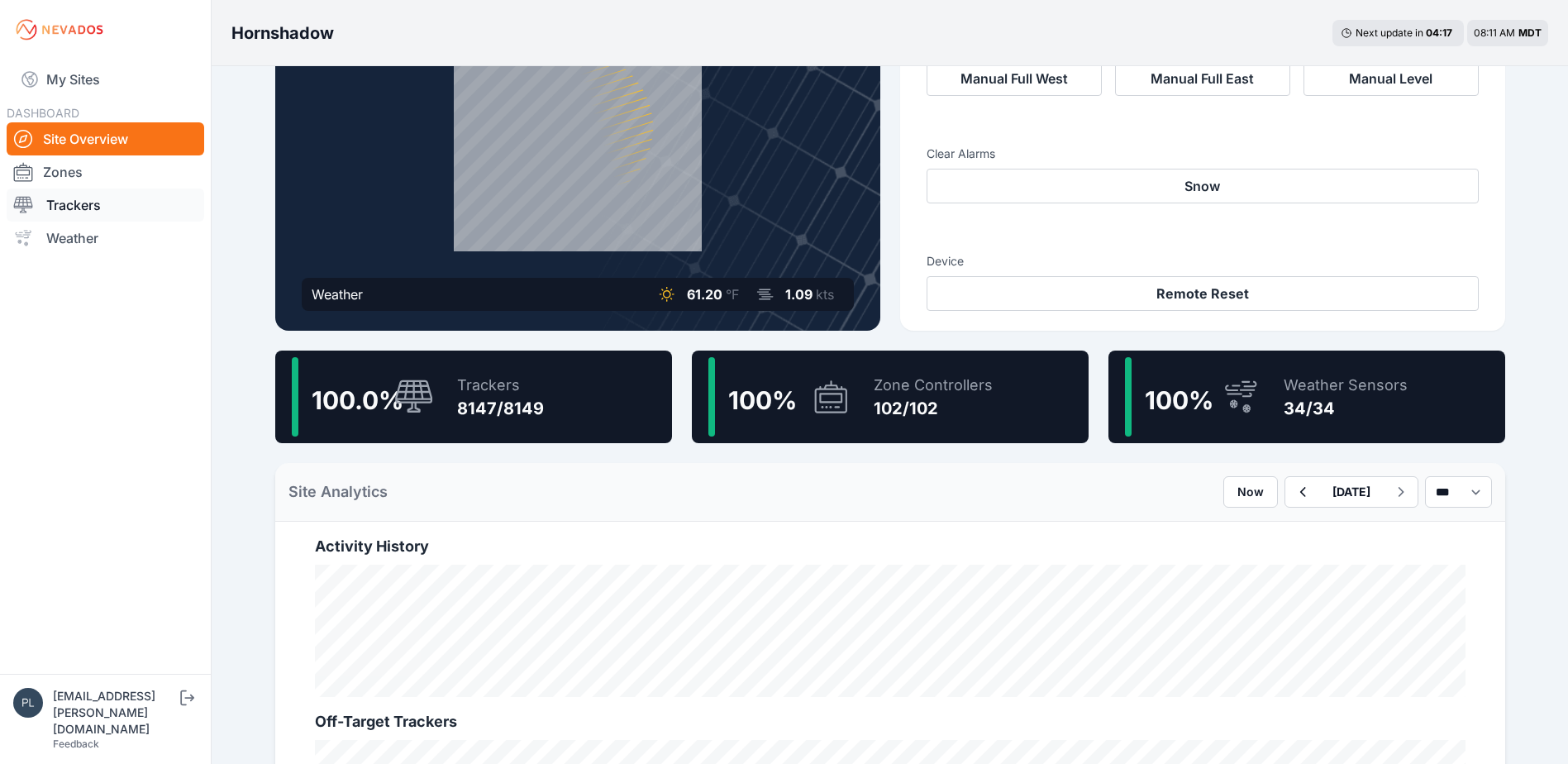
click at [79, 196] on link "Trackers" at bounding box center [105, 205] width 198 height 33
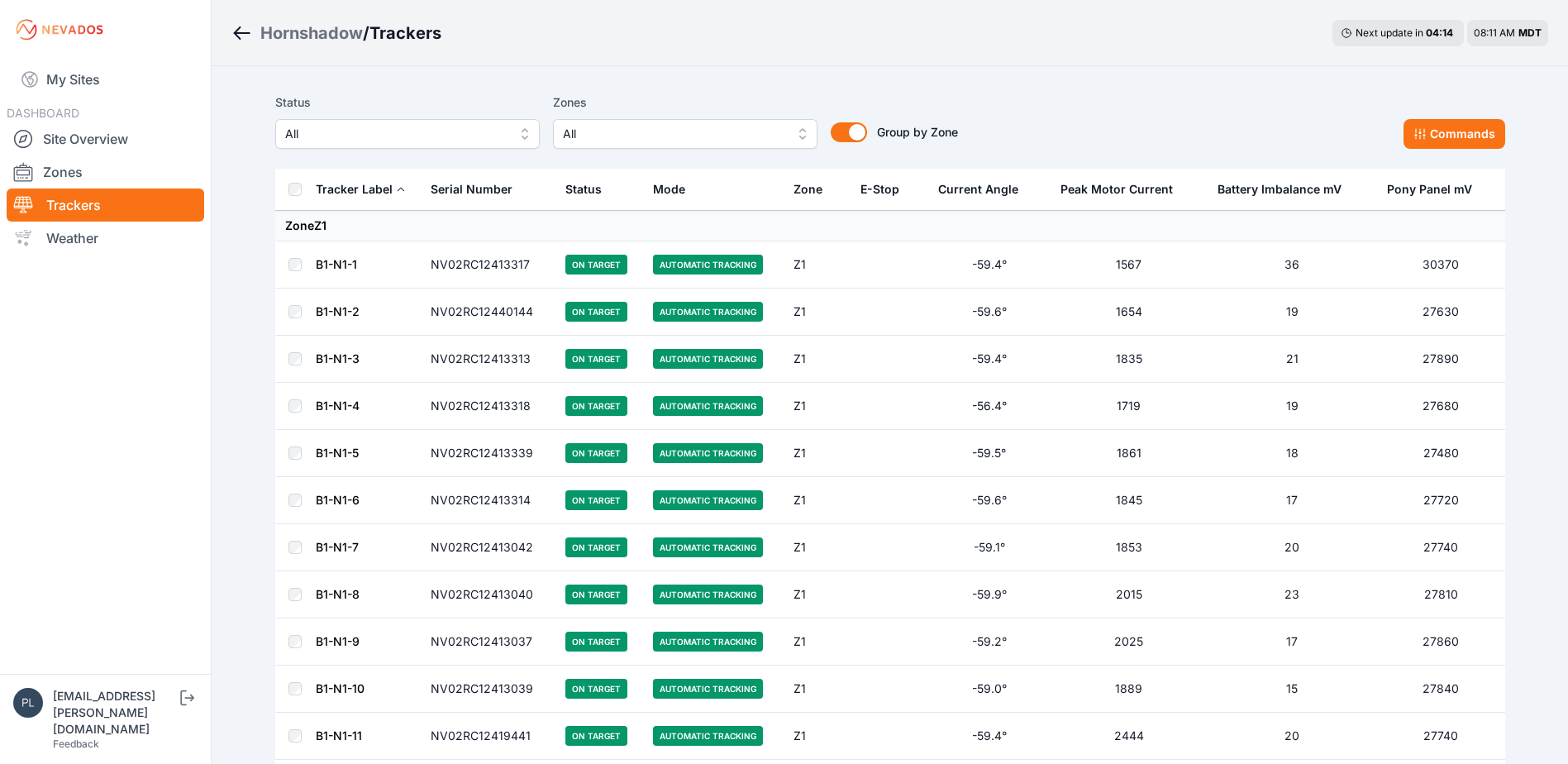
click at [361, 129] on span "All" at bounding box center [396, 134] width 222 height 20
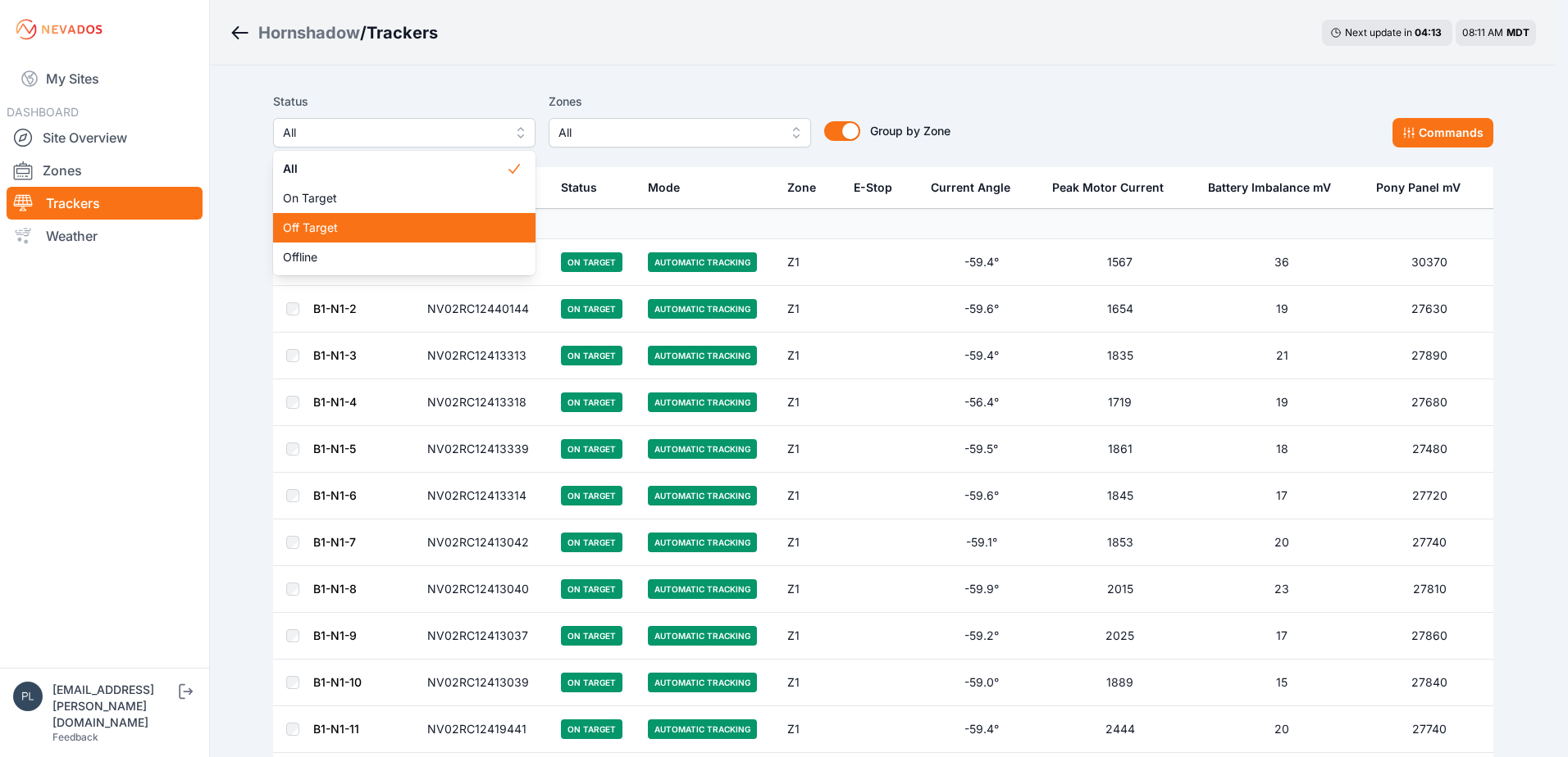
click at [334, 220] on span "Off Target" at bounding box center [394, 228] width 223 height 17
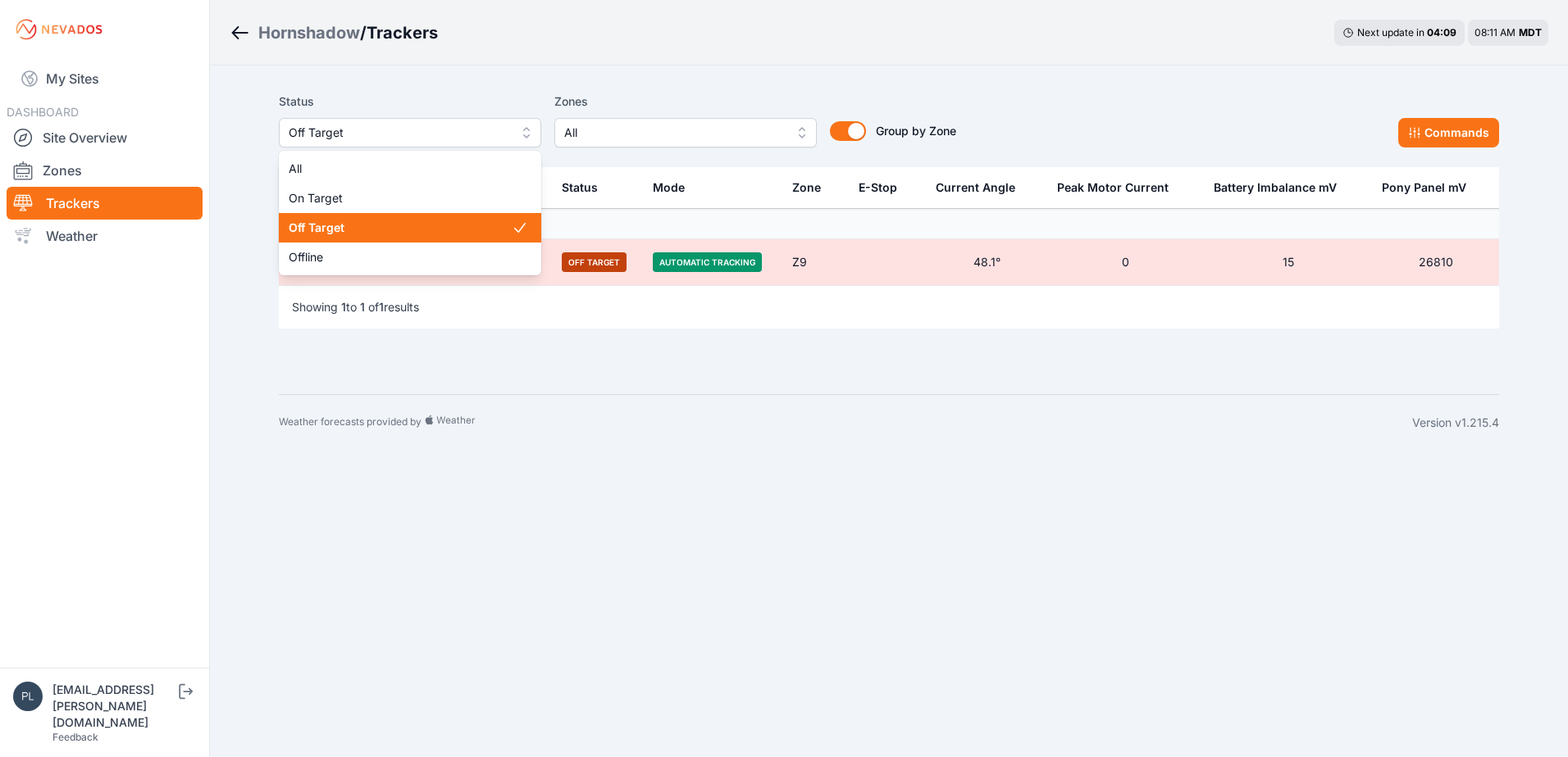
click at [438, 140] on span "Off Target" at bounding box center [399, 132] width 220 height 19
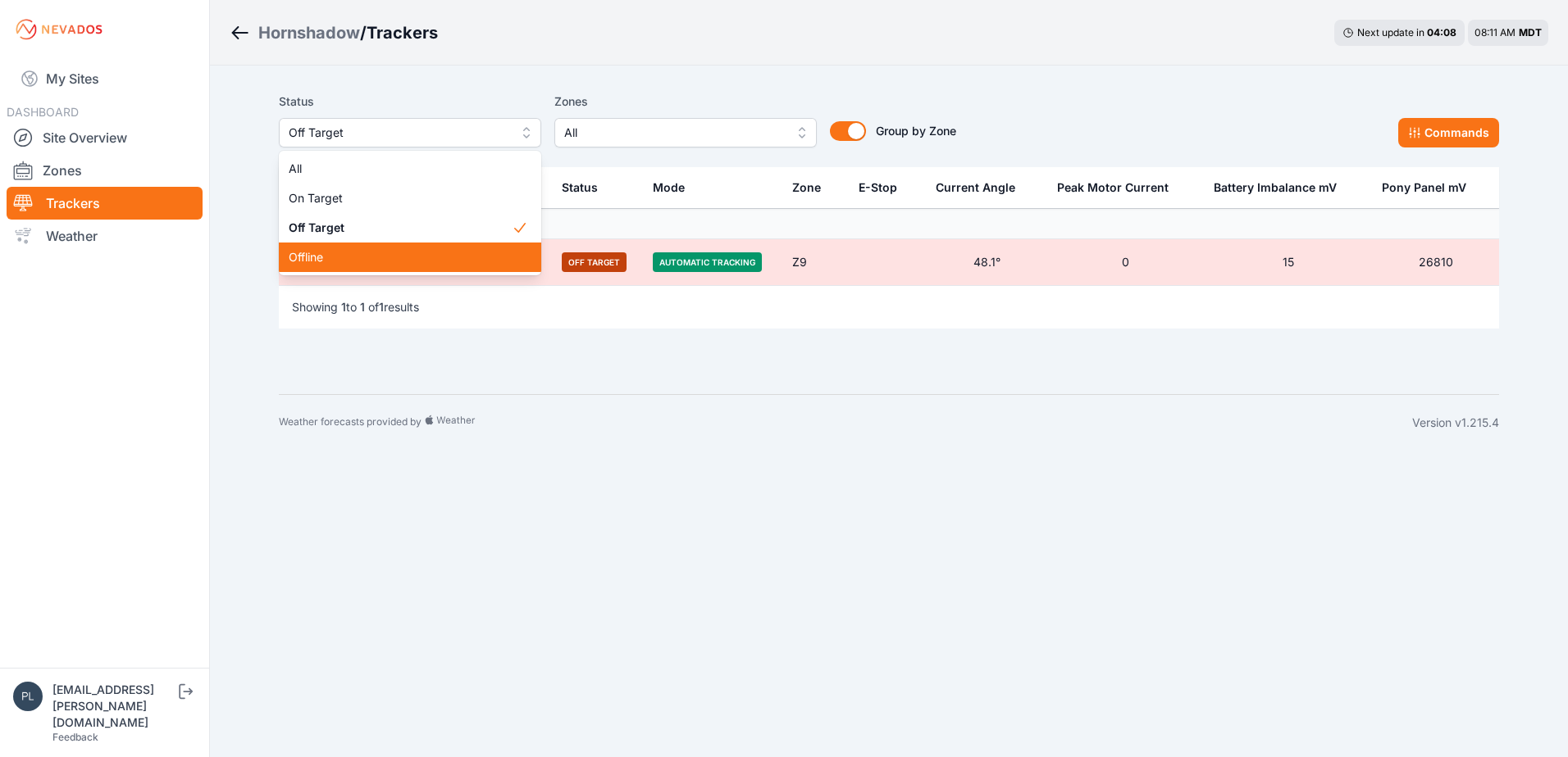
click at [341, 251] on span "Offline" at bounding box center [400, 257] width 223 height 17
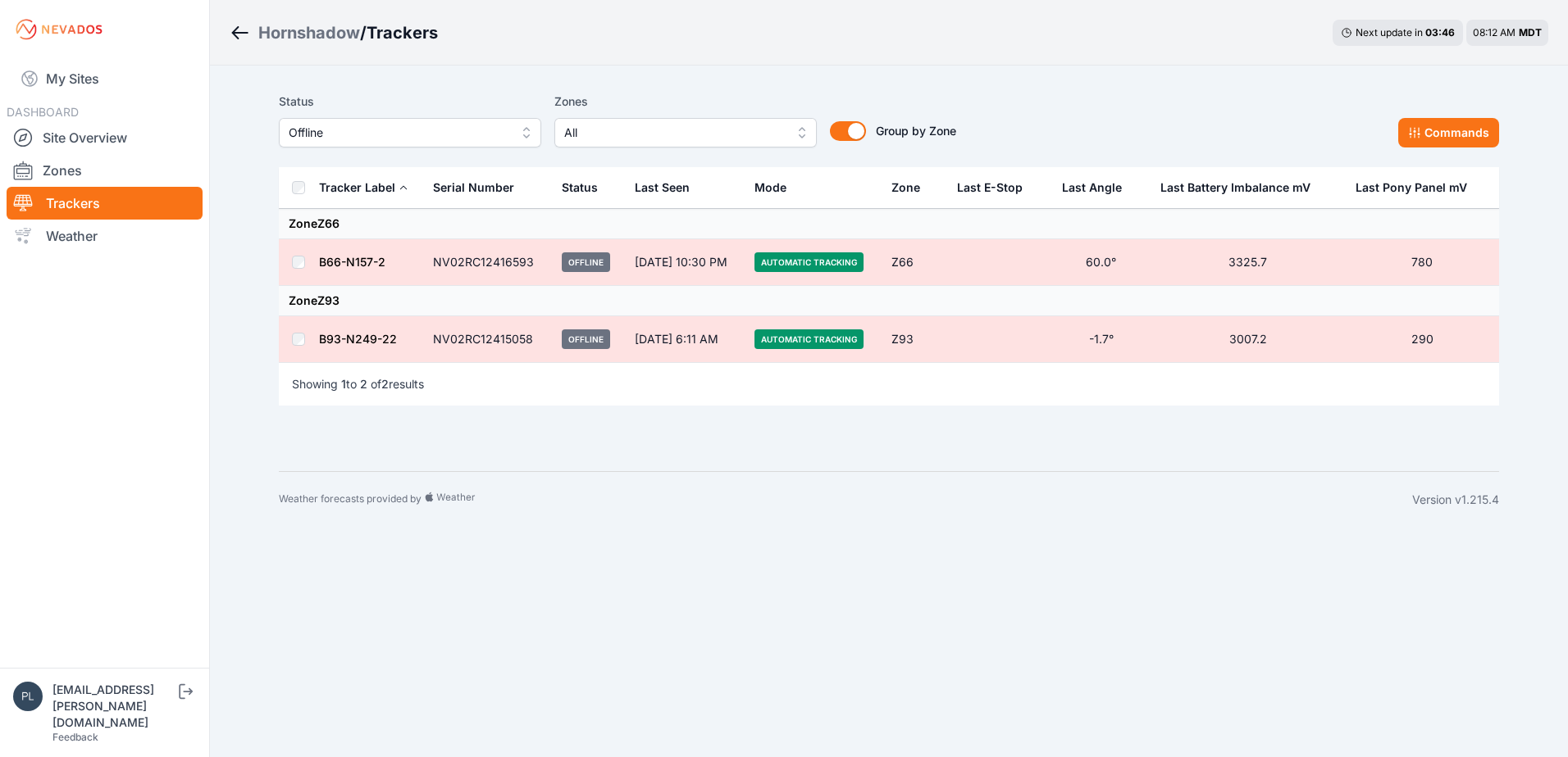
click at [253, 277] on div "Hornshadow / Trackers Next update in 03 : 46 08:12 AM MDT Status Offline Zones …" at bounding box center [784, 264] width 1568 height 528
click at [238, 418] on div "Hornshadow / Trackers Next update in 03 : 45 08:12 AM MDT Status Offline Zones …" at bounding box center [784, 264] width 1568 height 528
click at [111, 133] on link "Site Overview" at bounding box center [104, 137] width 196 height 33
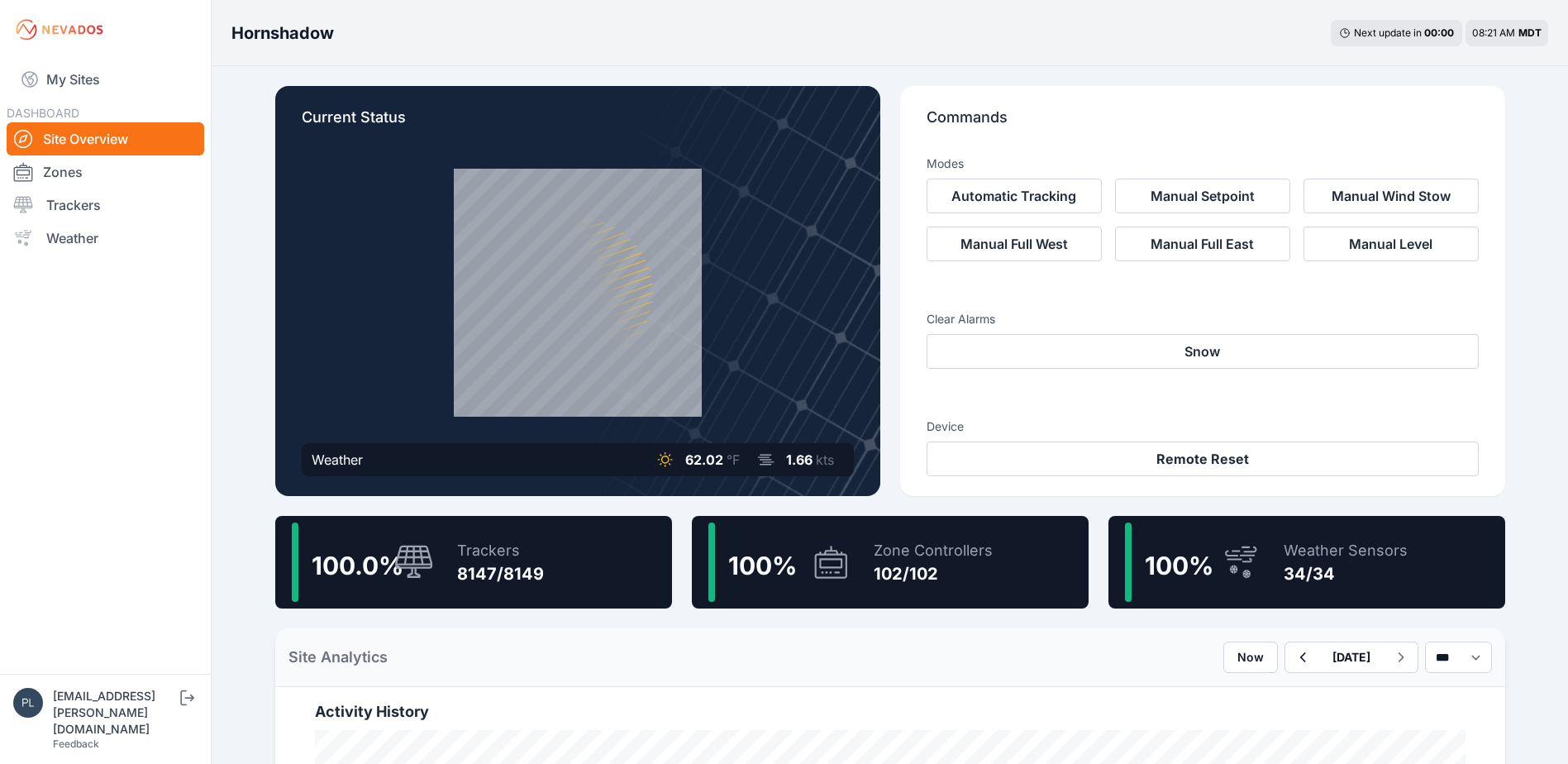
click at [84, 208] on link "Trackers" at bounding box center [105, 205] width 198 height 33
